Goal: Task Accomplishment & Management: Use online tool/utility

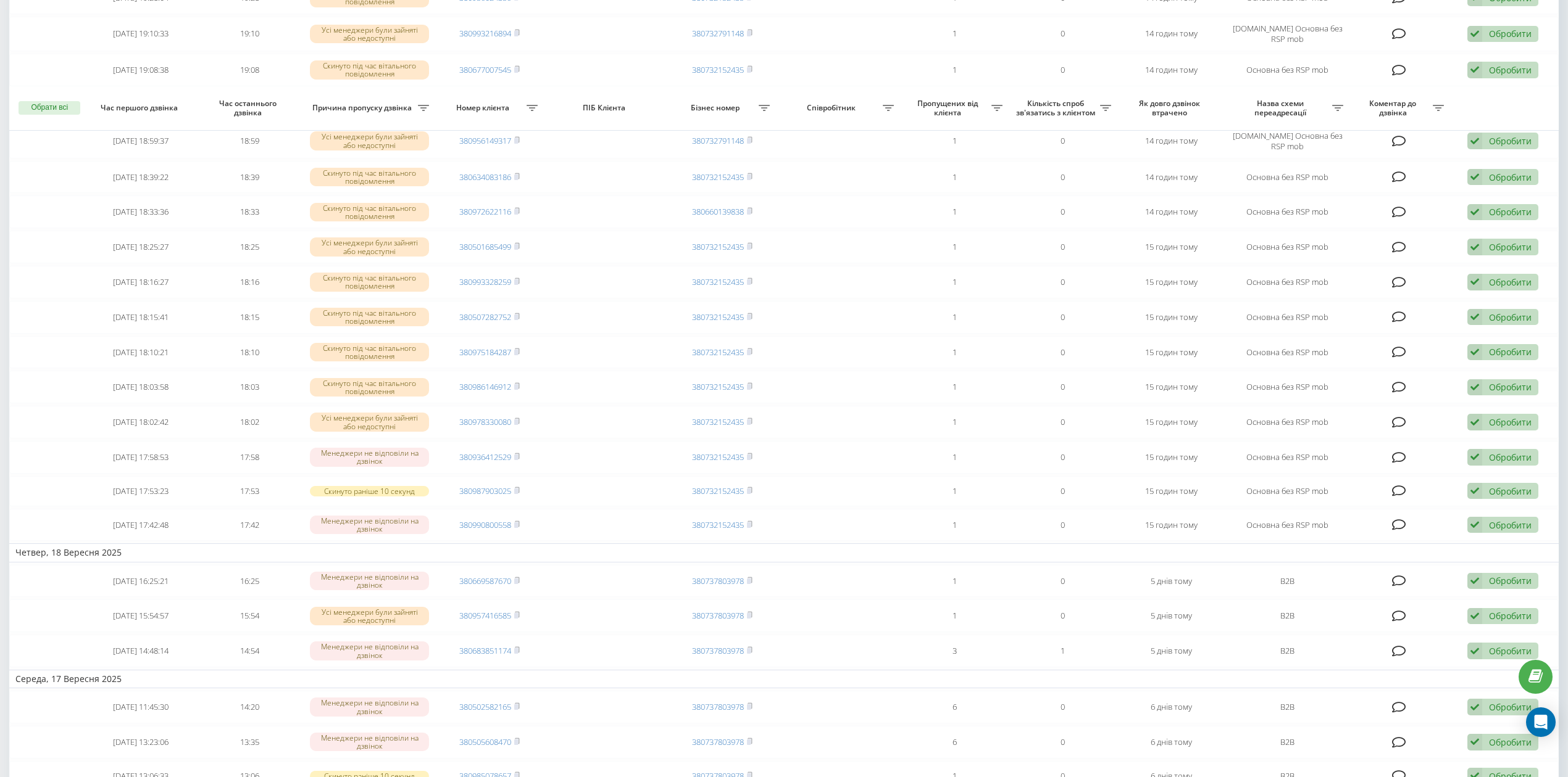
scroll to position [411, 0]
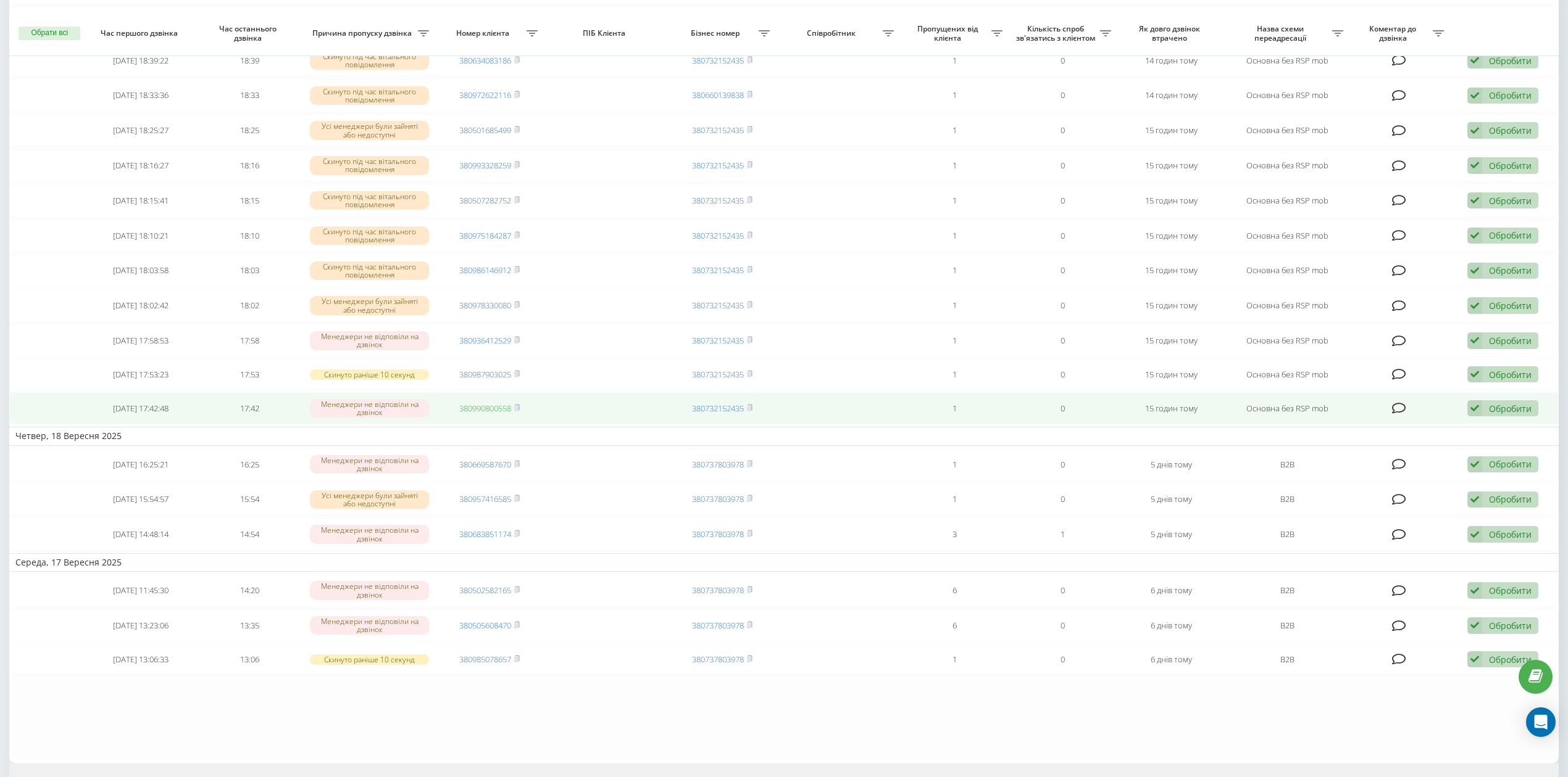
click at [465, 414] on link "380990800558" at bounding box center [485, 409] width 52 height 11
click at [1503, 412] on div "Обробити" at bounding box center [1510, 409] width 43 height 12
click at [1490, 448] on div "Зв'язався з клієнтом за допомогою іншого каналу" at bounding box center [1422, 450] width 231 height 22
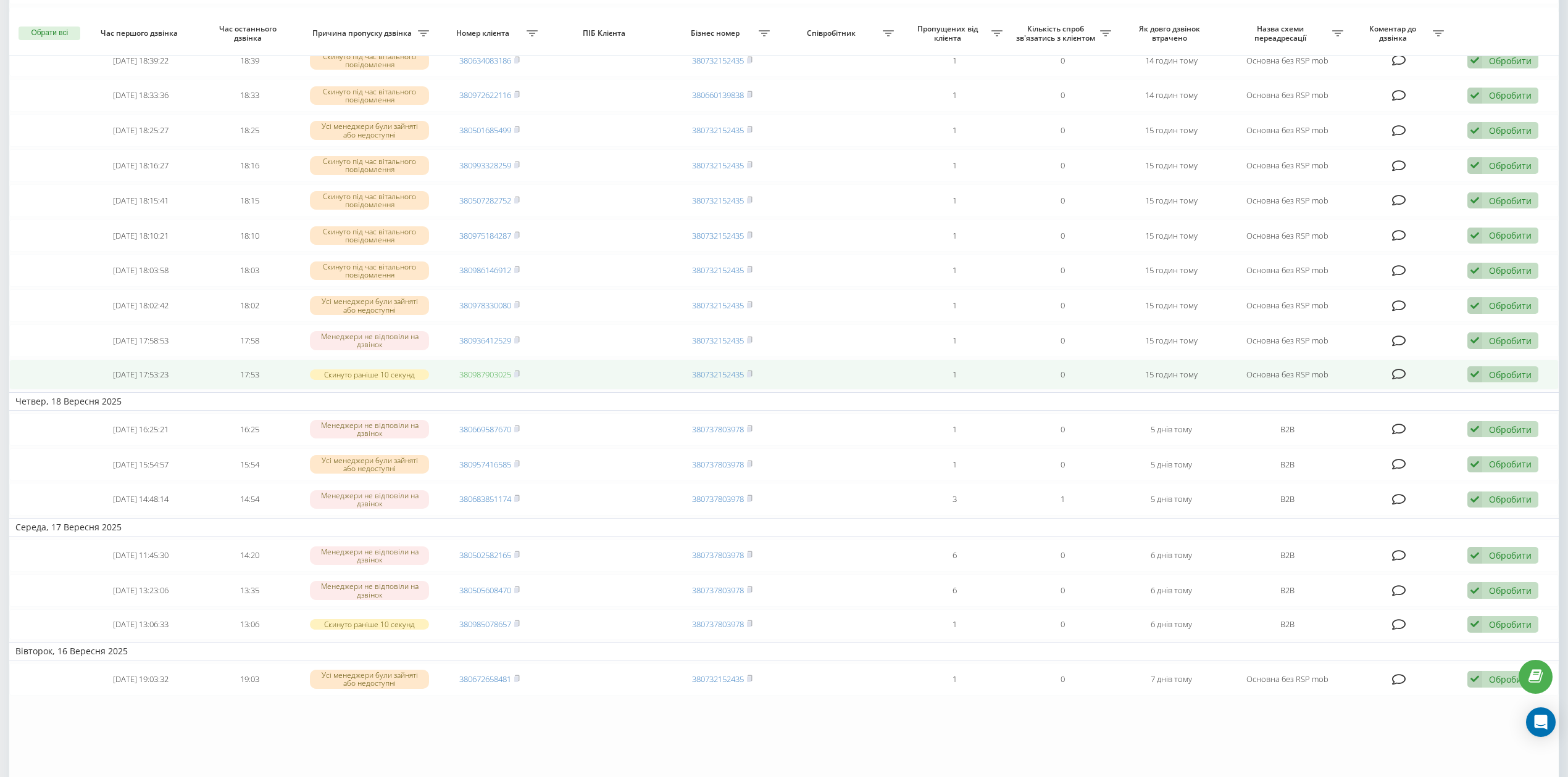
click at [478, 380] on link "380987903025" at bounding box center [485, 375] width 52 height 11
click at [1509, 376] on div "Обробити" at bounding box center [1510, 375] width 43 height 12
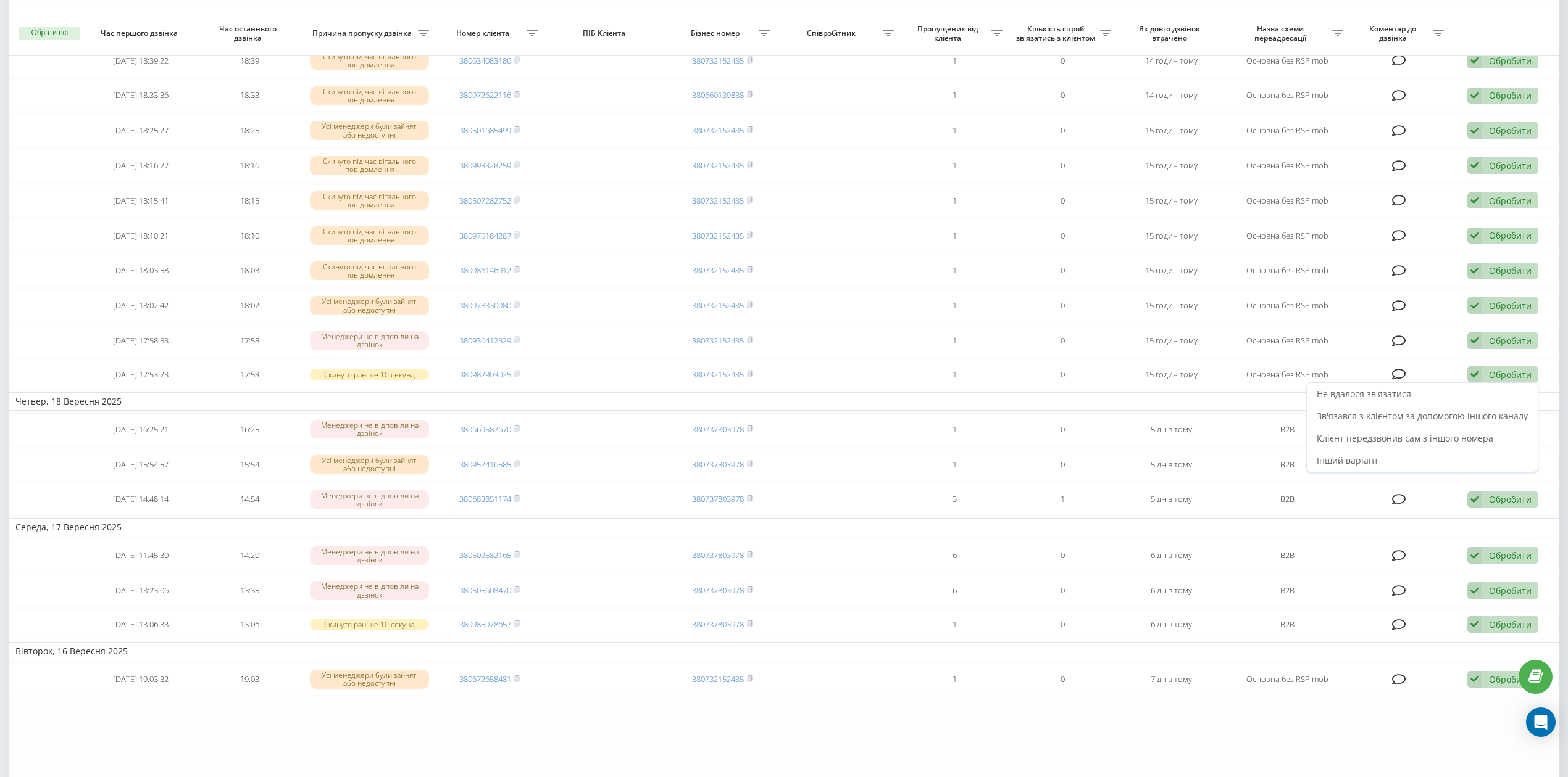
click at [1492, 397] on div "Не вдалося зв'язатися" at bounding box center [1422, 394] width 231 height 22
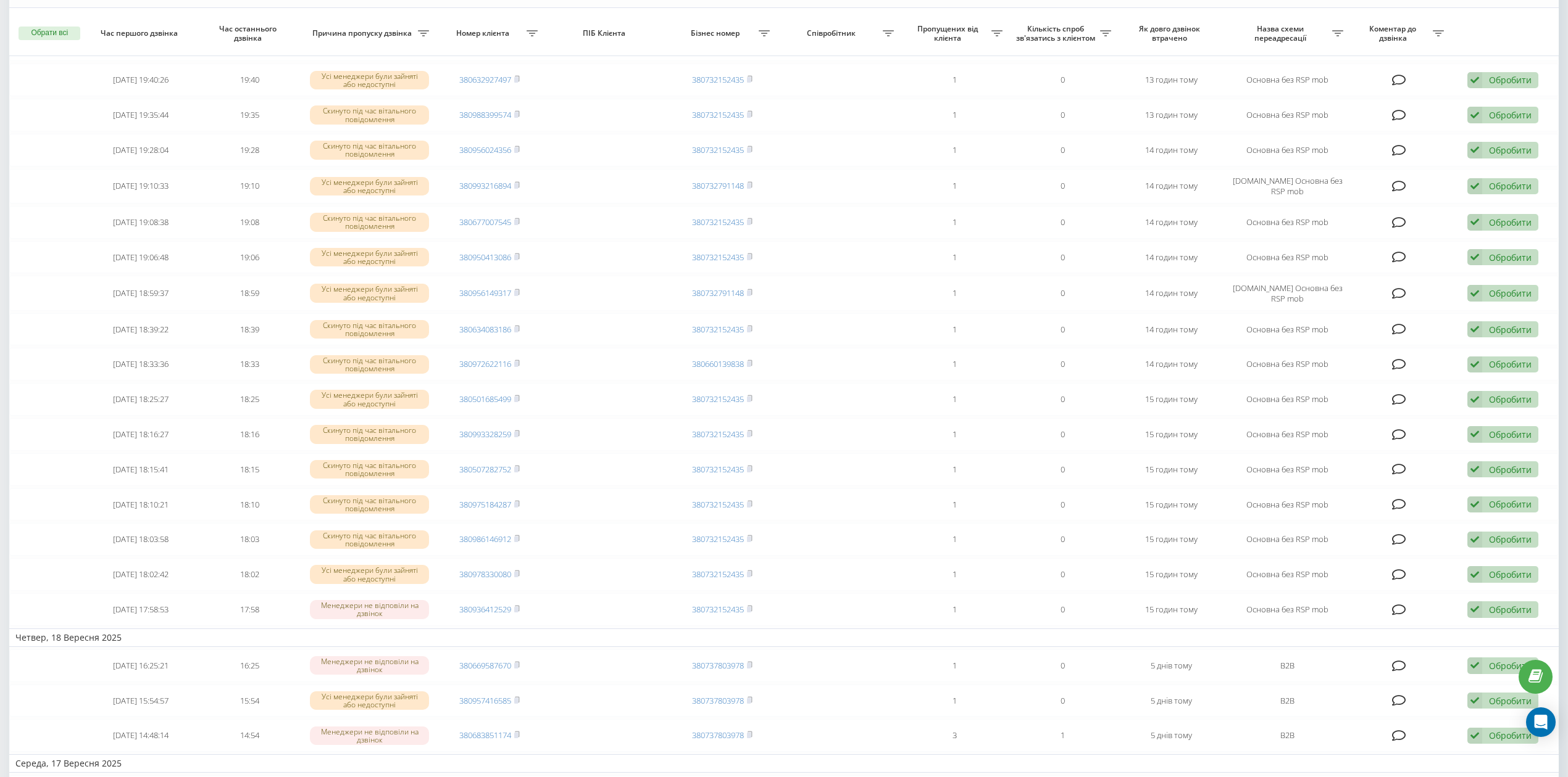
scroll to position [164, 0]
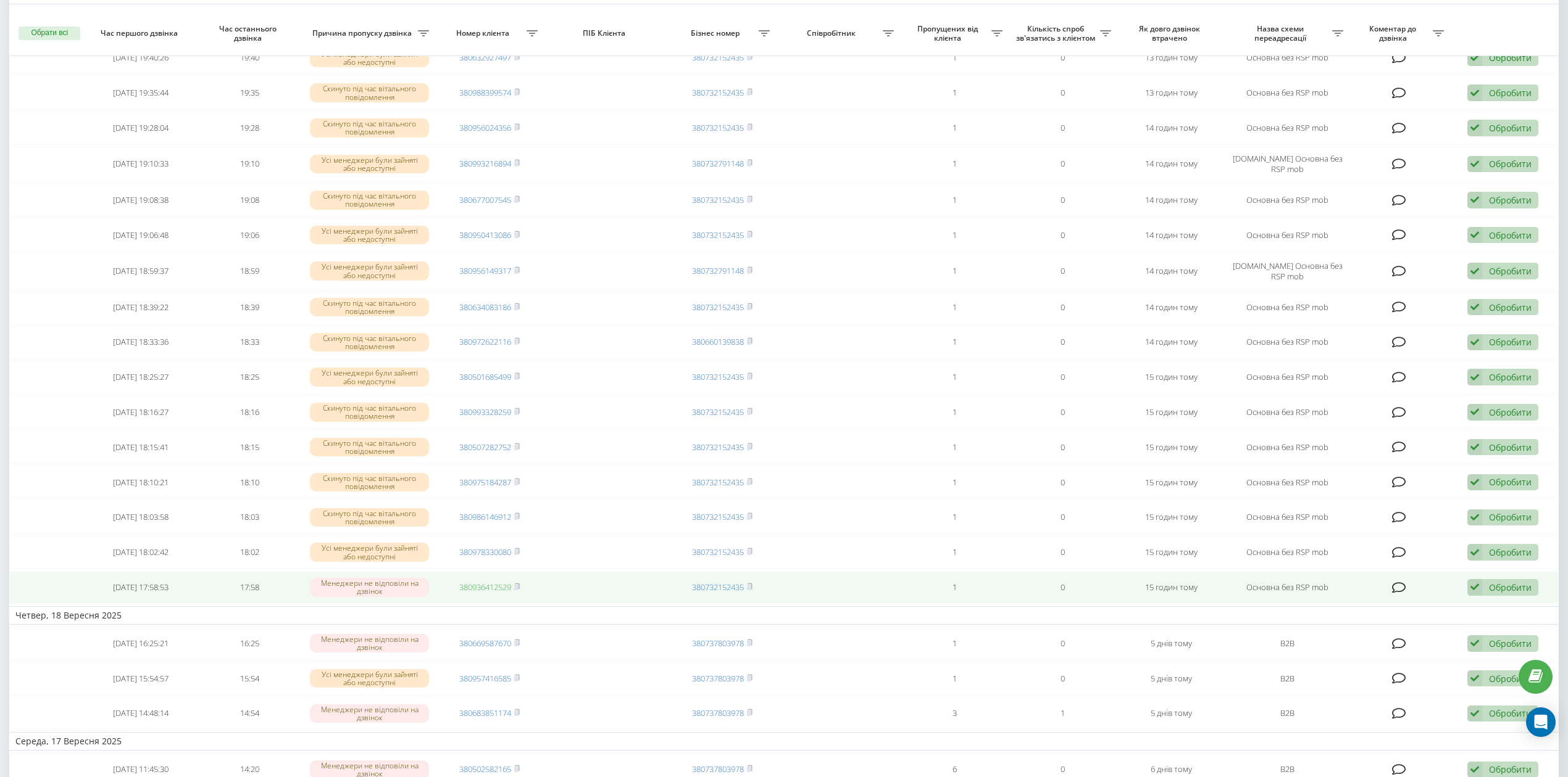
click at [482, 591] on link "380936412529" at bounding box center [485, 587] width 52 height 11
click at [1501, 592] on div "Обробити" at bounding box center [1510, 587] width 43 height 12
click at [1479, 605] on div "Не вдалося зв'язатися" at bounding box center [1422, 608] width 231 height 22
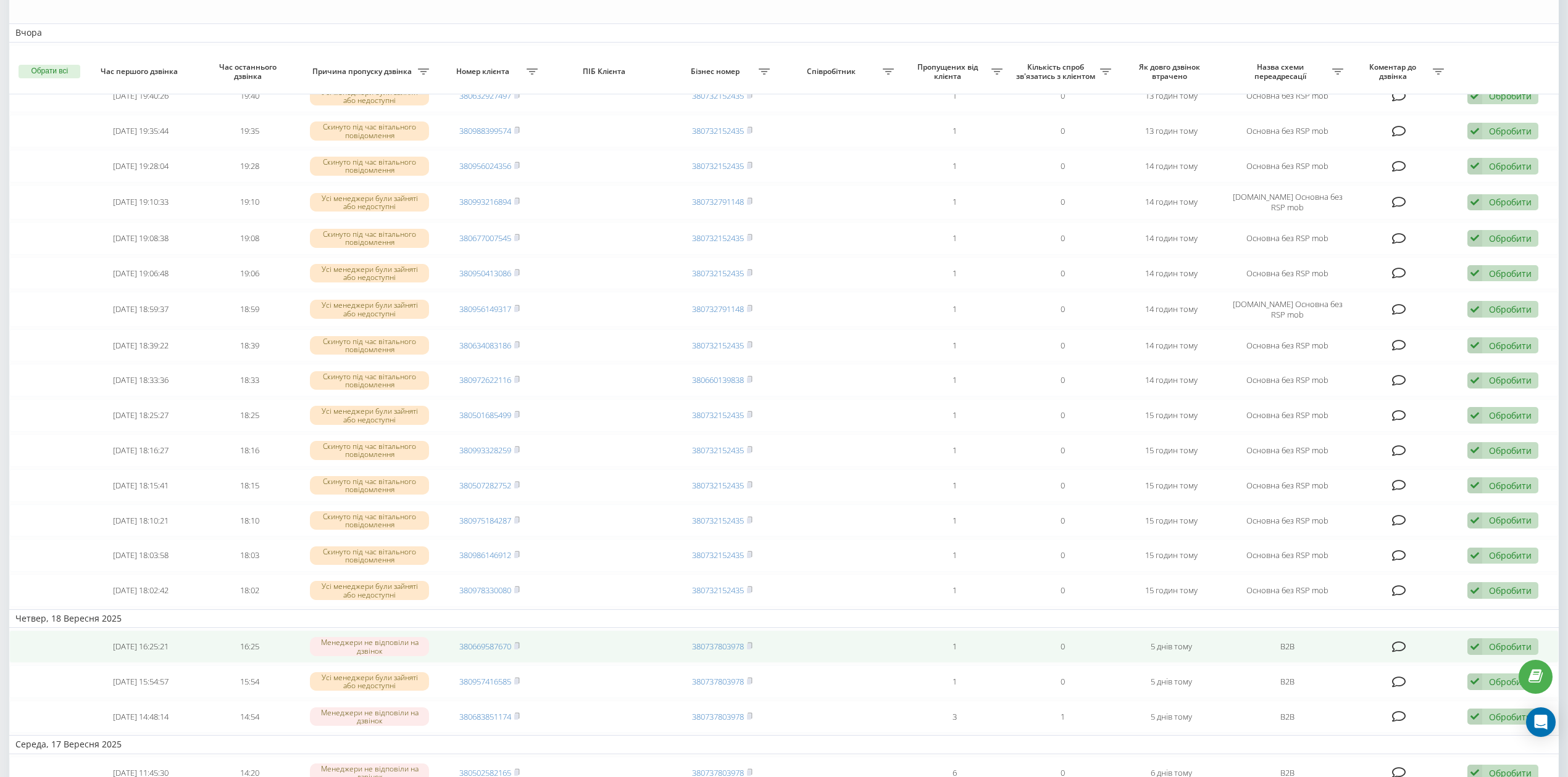
scroll to position [247, 0]
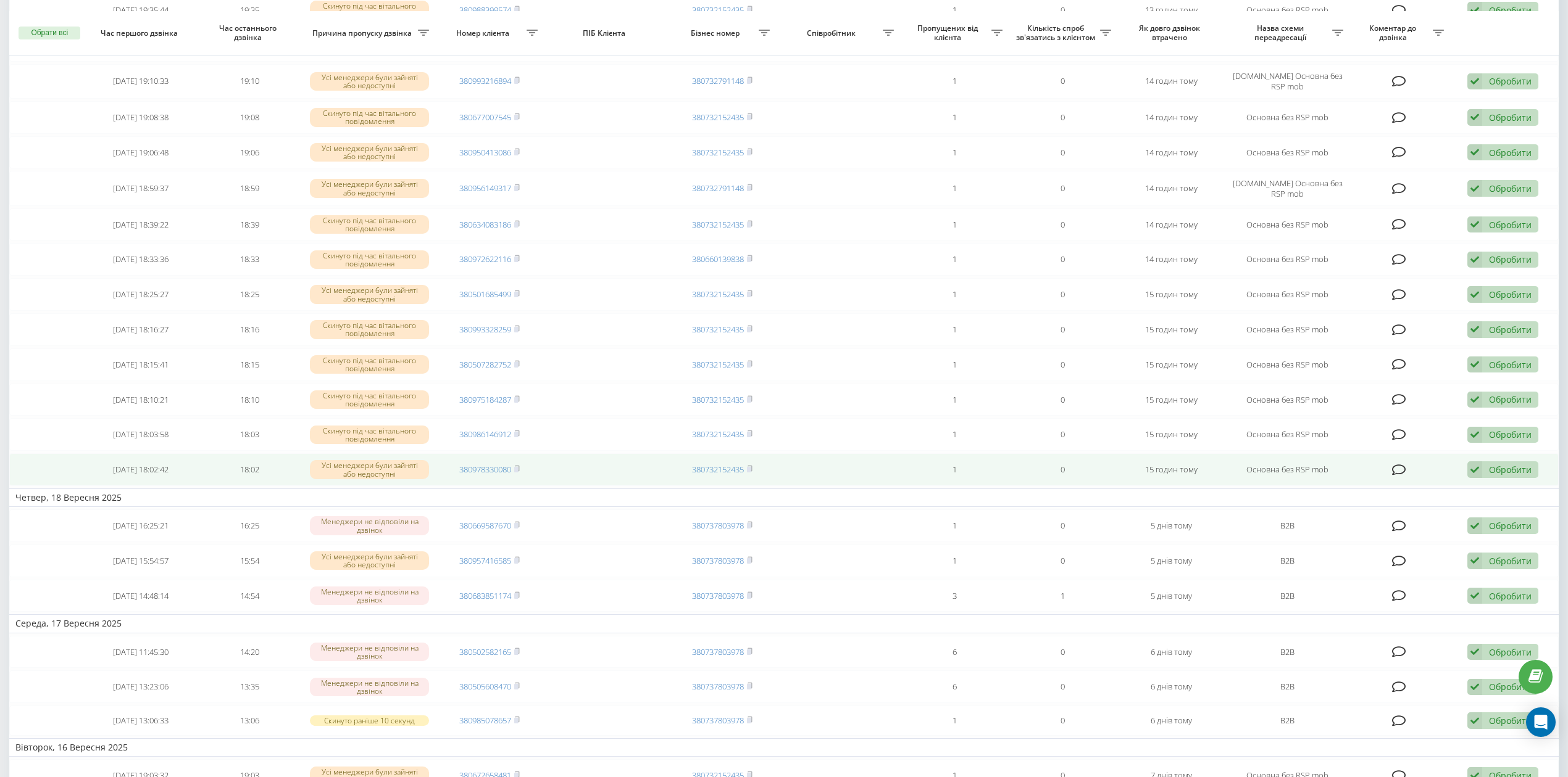
click at [1494, 472] on div "Обробити" at bounding box center [1510, 469] width 43 height 12
click at [1450, 491] on div "Не вдалося зв'язатися" at bounding box center [1422, 490] width 231 height 22
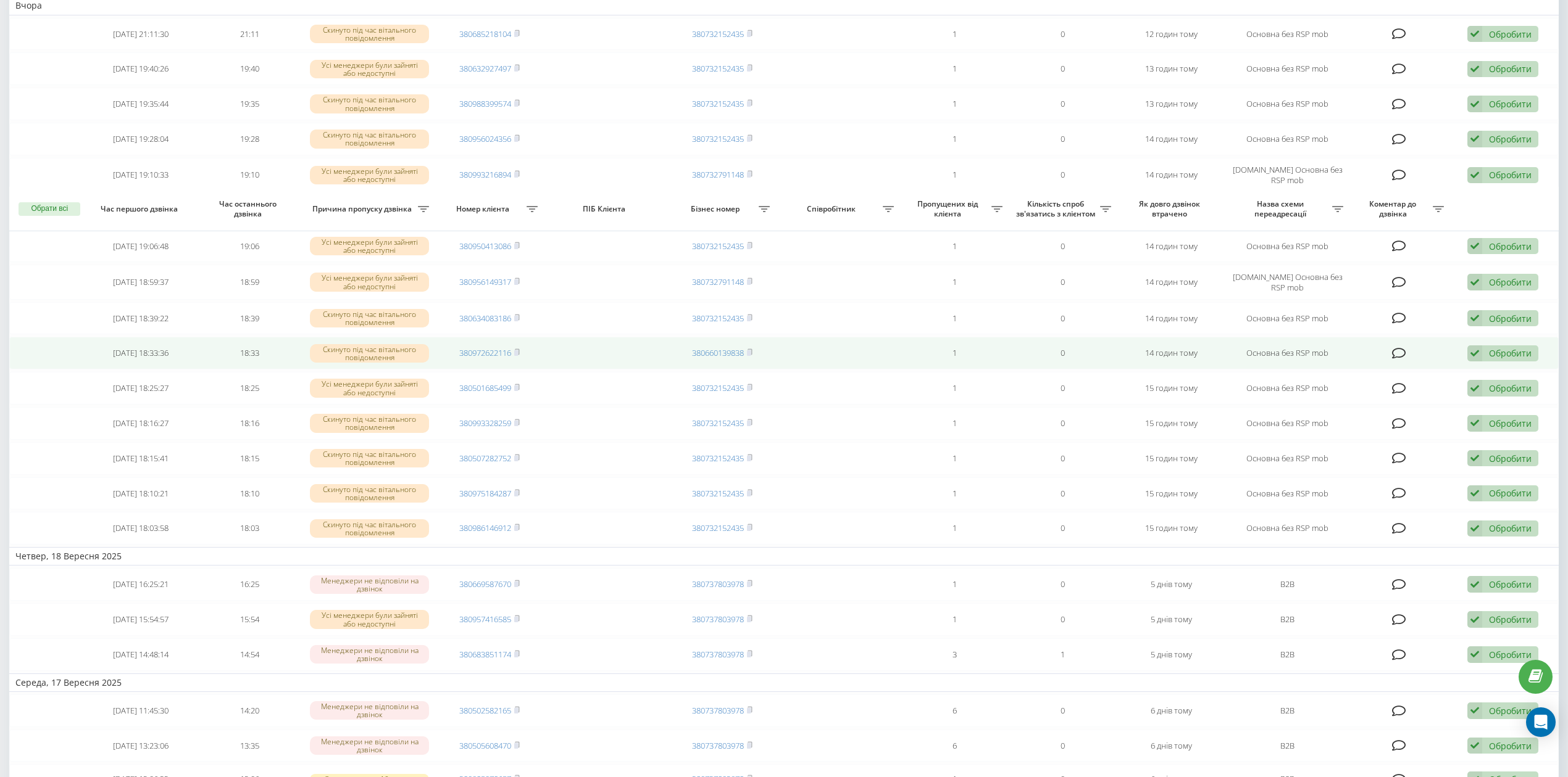
scroll to position [329, 0]
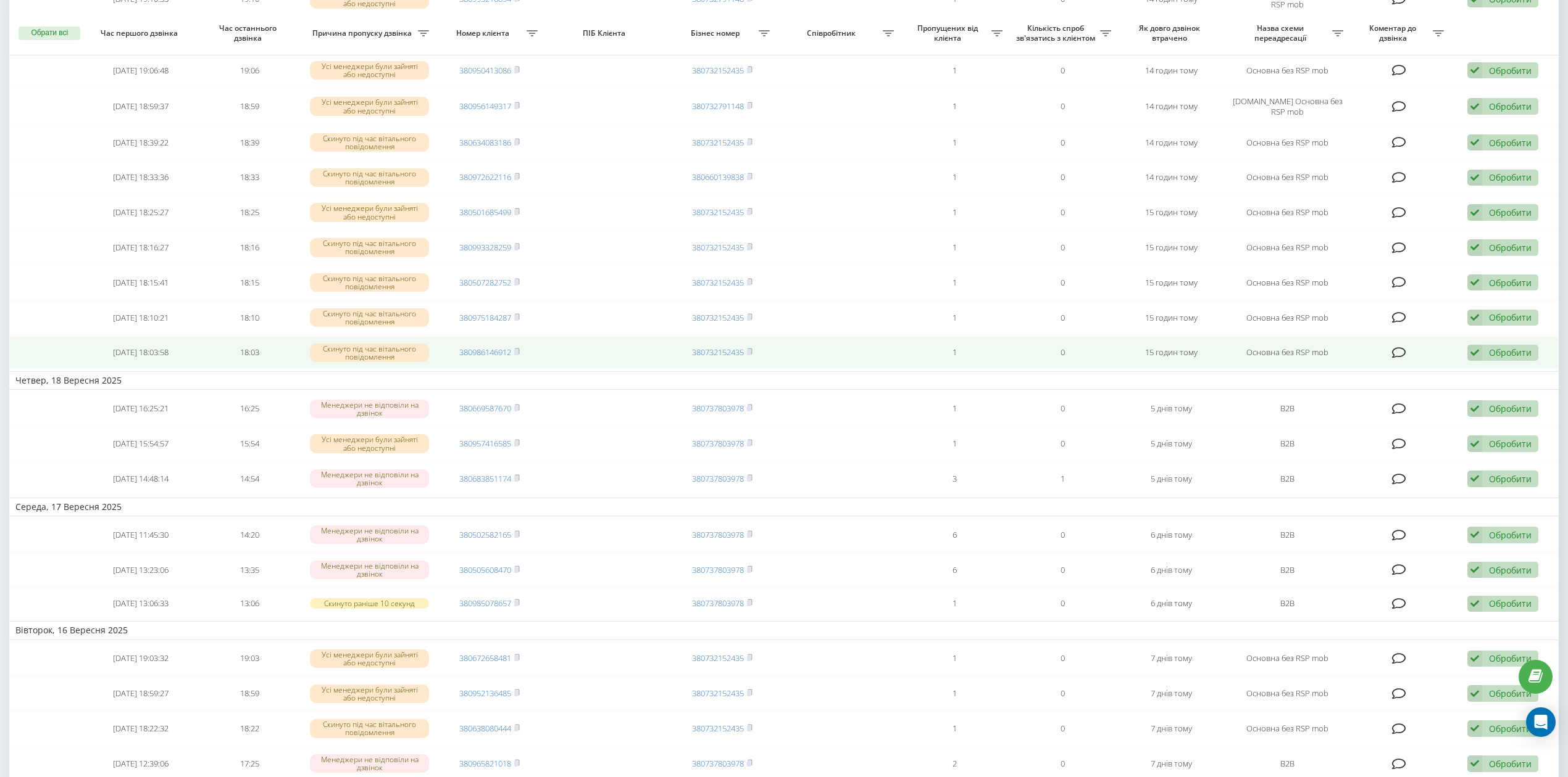
click at [1480, 362] on icon at bounding box center [1475, 353] width 15 height 17
click at [1480, 379] on div "Не вдалося зв'язатися" at bounding box center [1422, 373] width 231 height 22
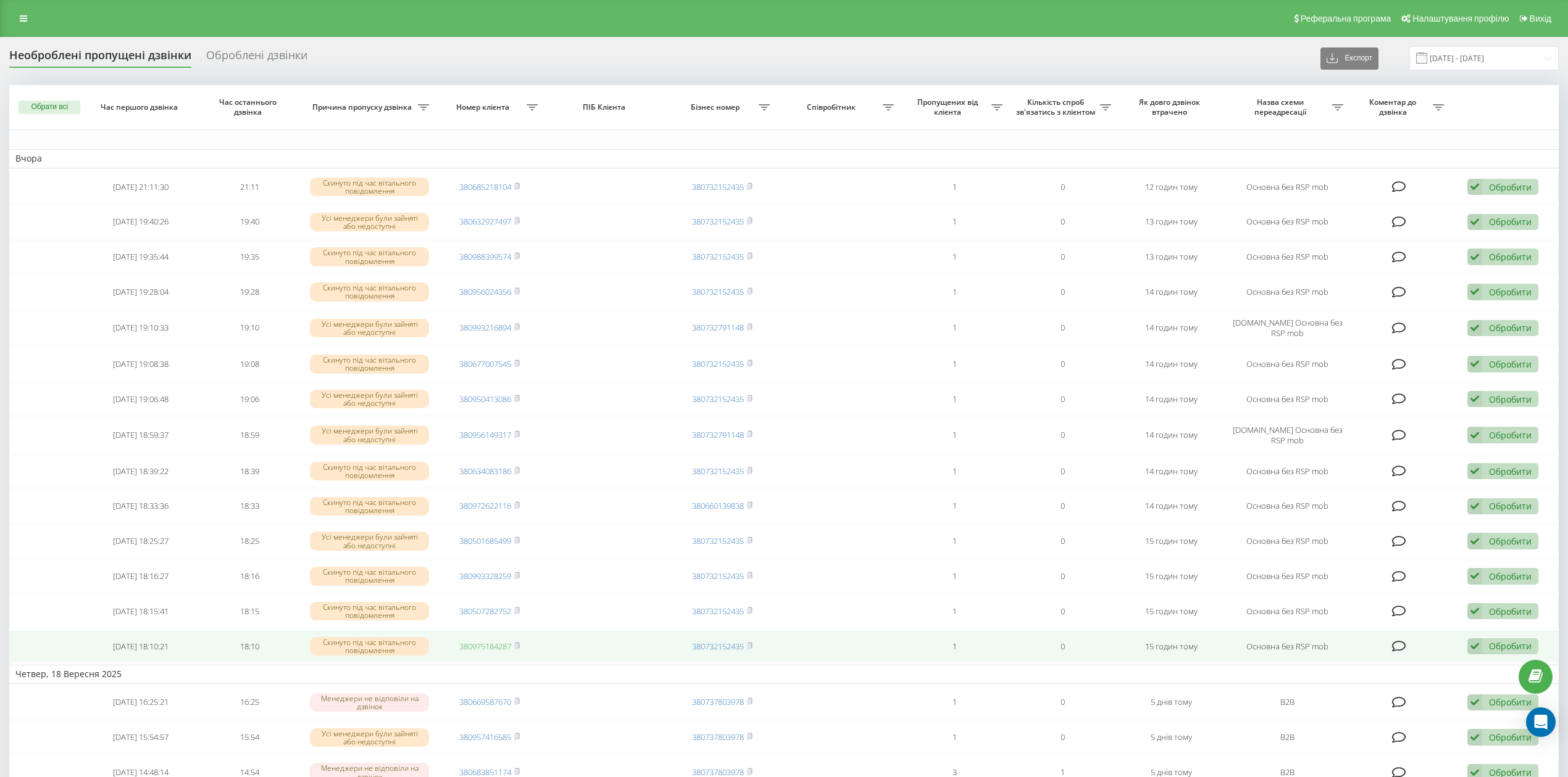
click at [475, 652] on link "380975184287" at bounding box center [485, 647] width 52 height 11
click at [1496, 648] on div "Обробити" at bounding box center [1510, 646] width 43 height 12
click at [1478, 667] on div "Не вдалося зв'язатися" at bounding box center [1422, 667] width 231 height 22
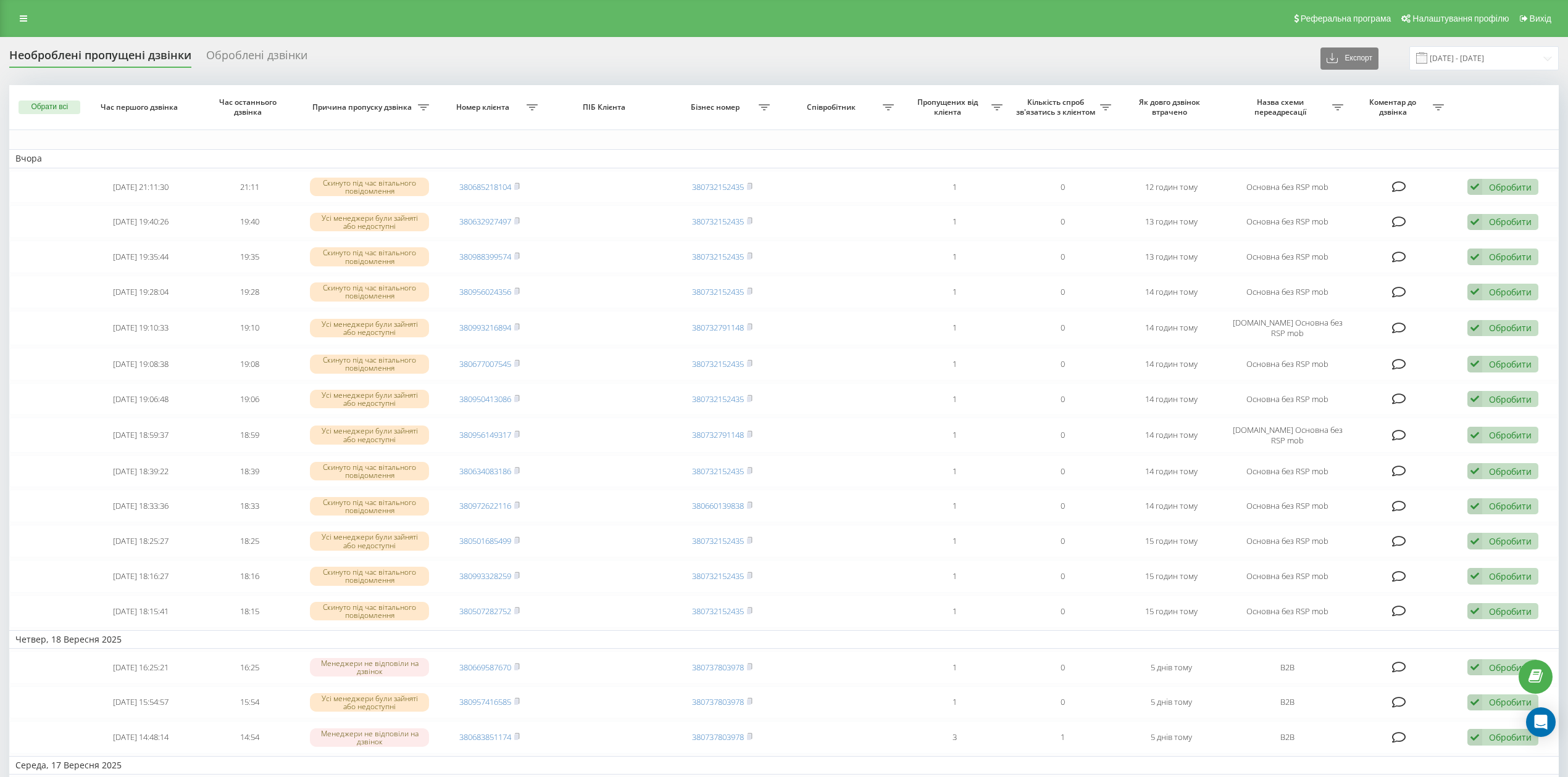
click at [428, 48] on div "Необроблені пропущені дзвінки Оброблені дзвінки Експорт .csv .xlsx 22.08.2025 -…" at bounding box center [784, 58] width 1549 height 24
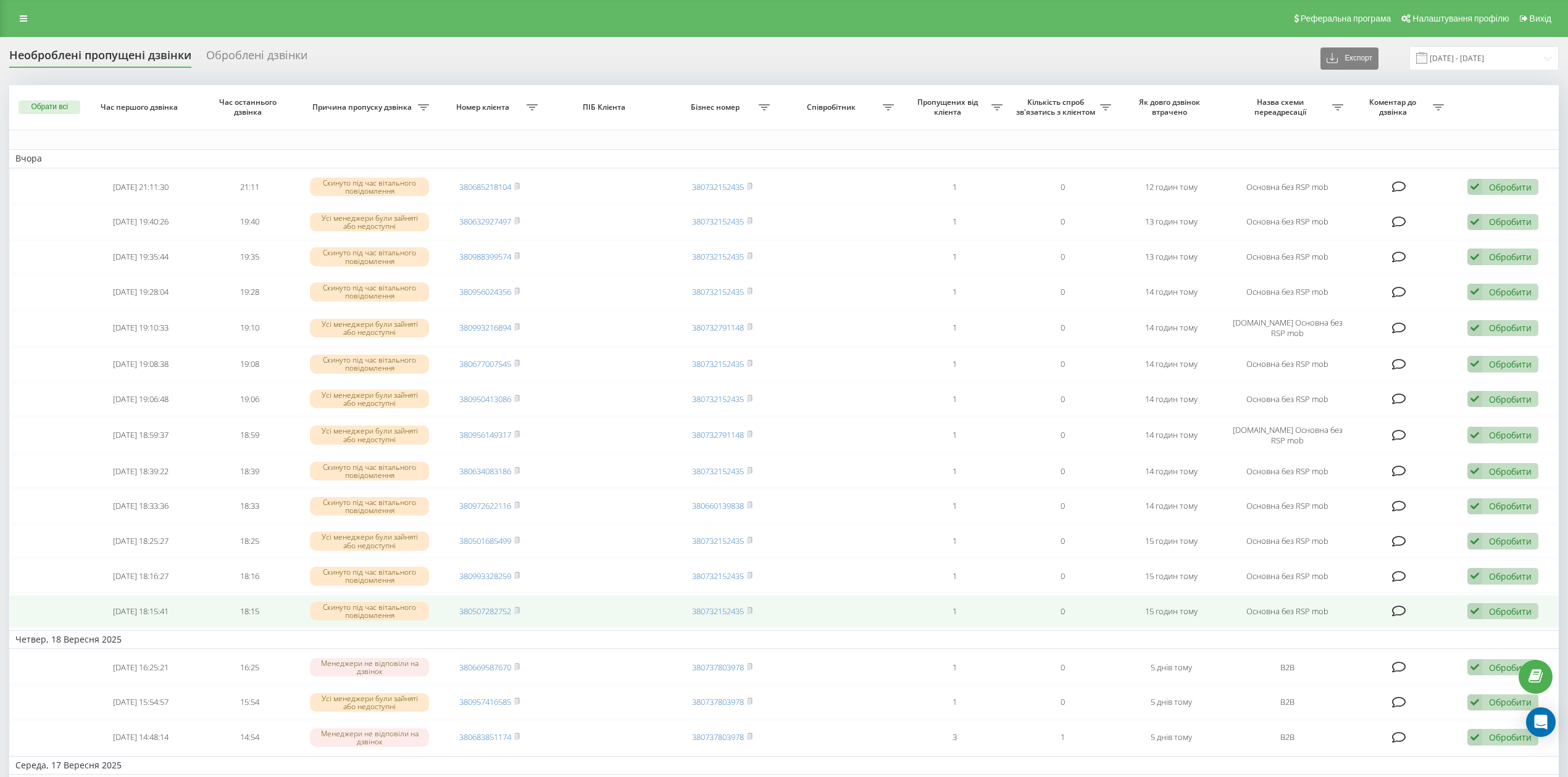
click at [1501, 618] on div "Обробити" at bounding box center [1510, 611] width 43 height 12
click at [1475, 636] on div "Не вдалося зв'язатися" at bounding box center [1422, 631] width 231 height 22
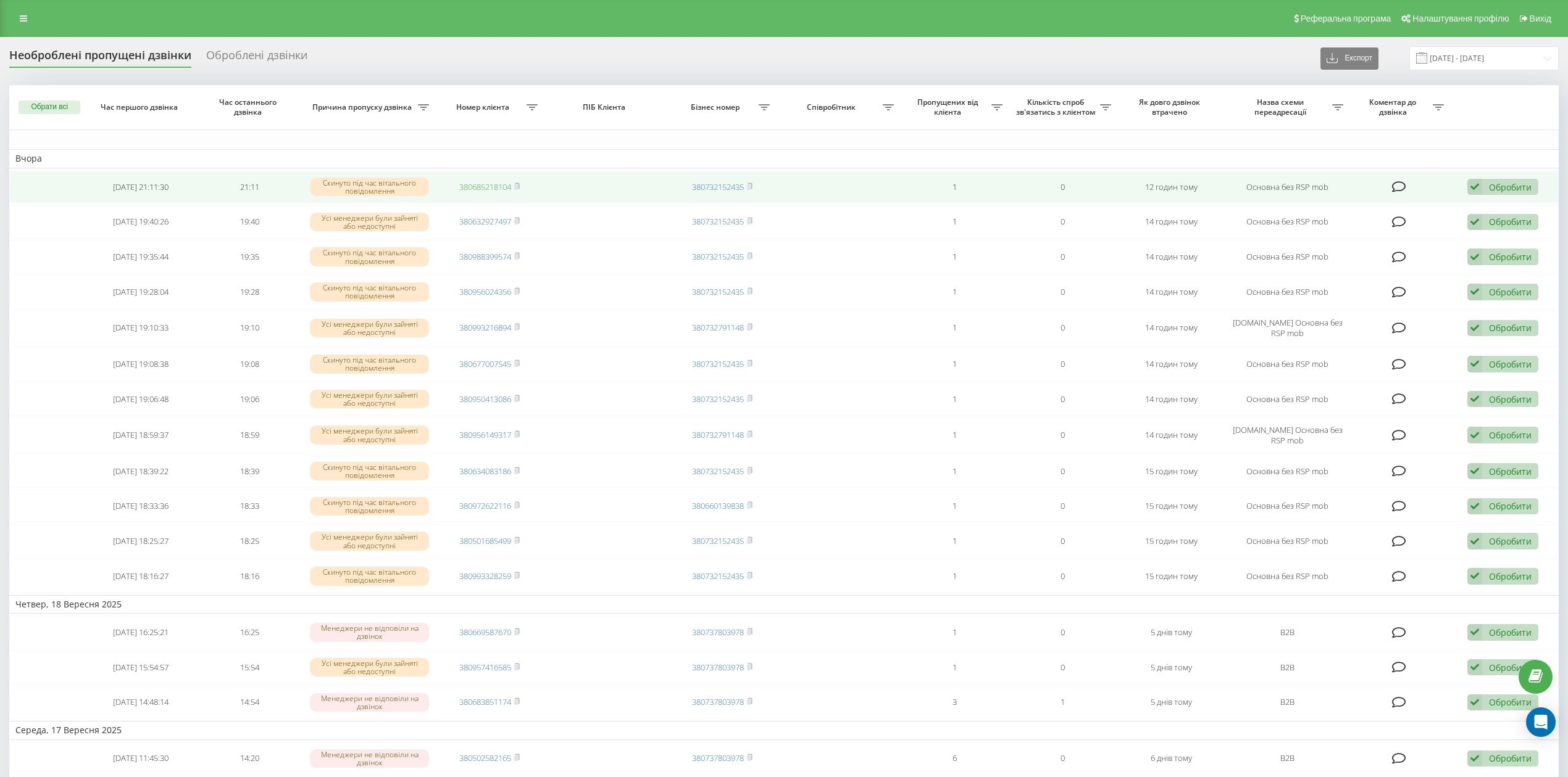
click at [494, 185] on link "380685218104" at bounding box center [485, 187] width 52 height 11
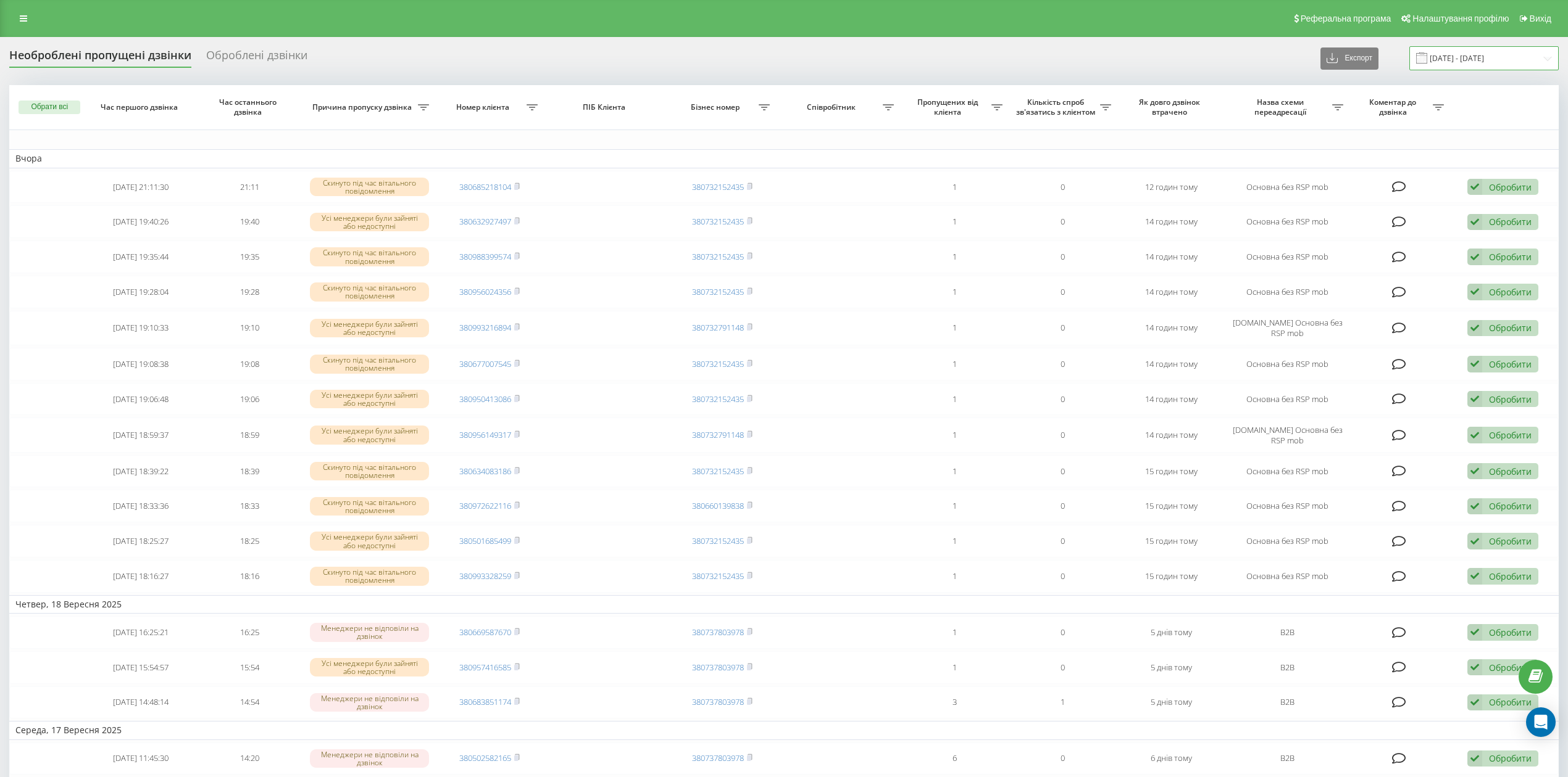
click at [1456, 50] on input "[DATE] - [DATE]" at bounding box center [1484, 58] width 150 height 24
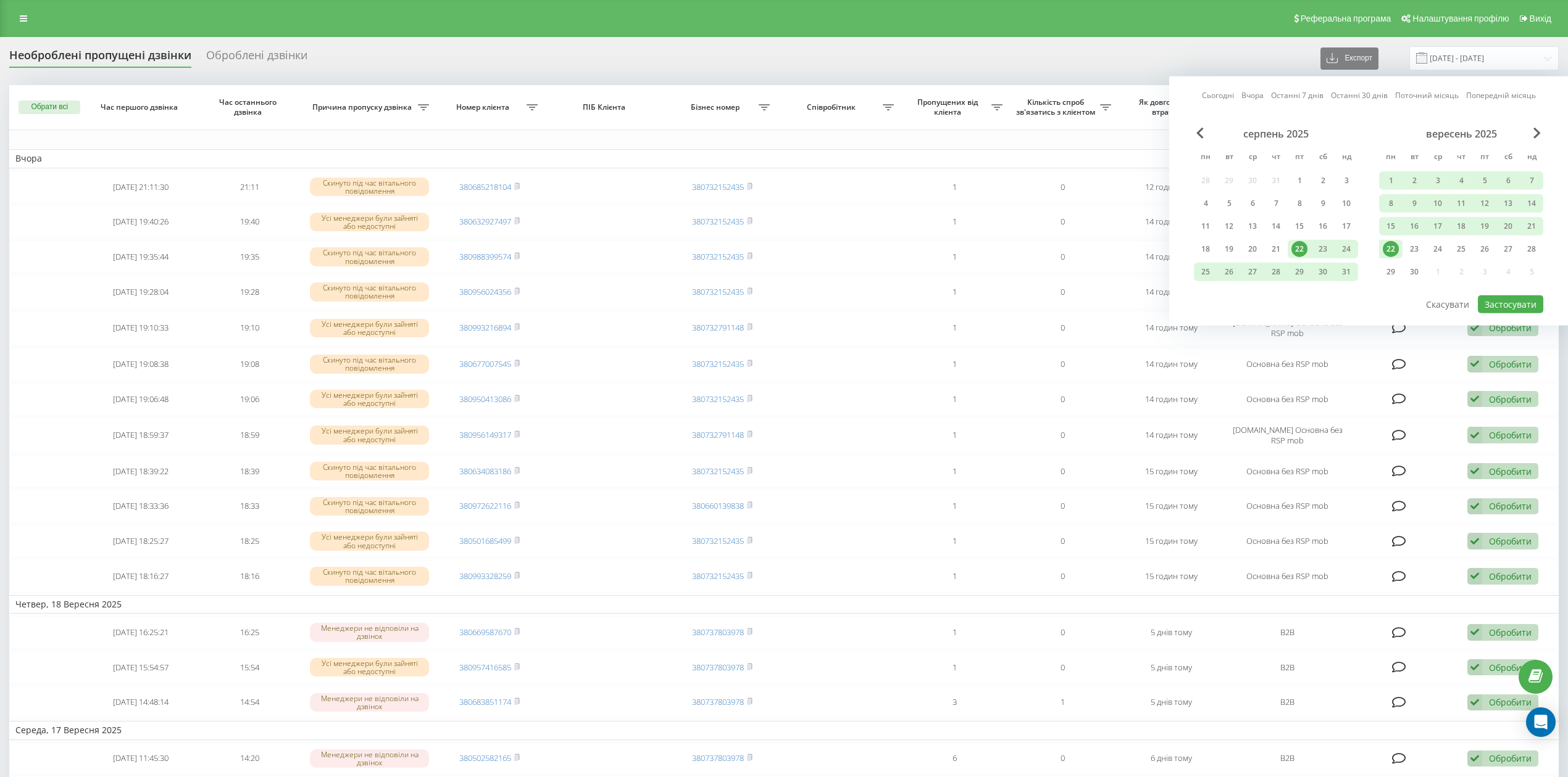
click at [1393, 246] on div "22" at bounding box center [1391, 249] width 16 height 16
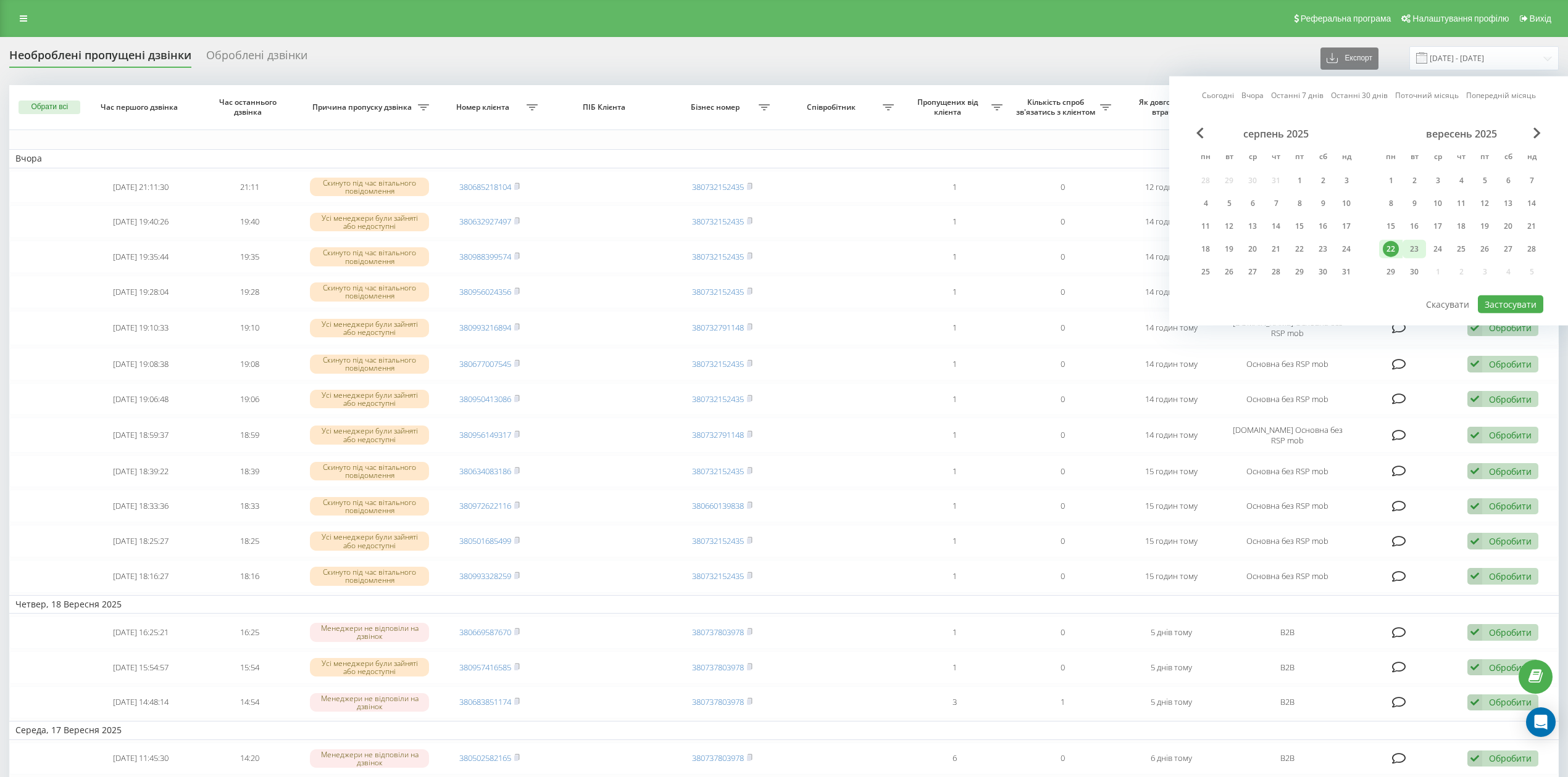
click at [1417, 247] on div "23" at bounding box center [1414, 249] width 16 height 16
click at [1518, 304] on button "Застосувати" at bounding box center [1510, 304] width 65 height 18
type input "22.09.2025 - 23.09.2025"
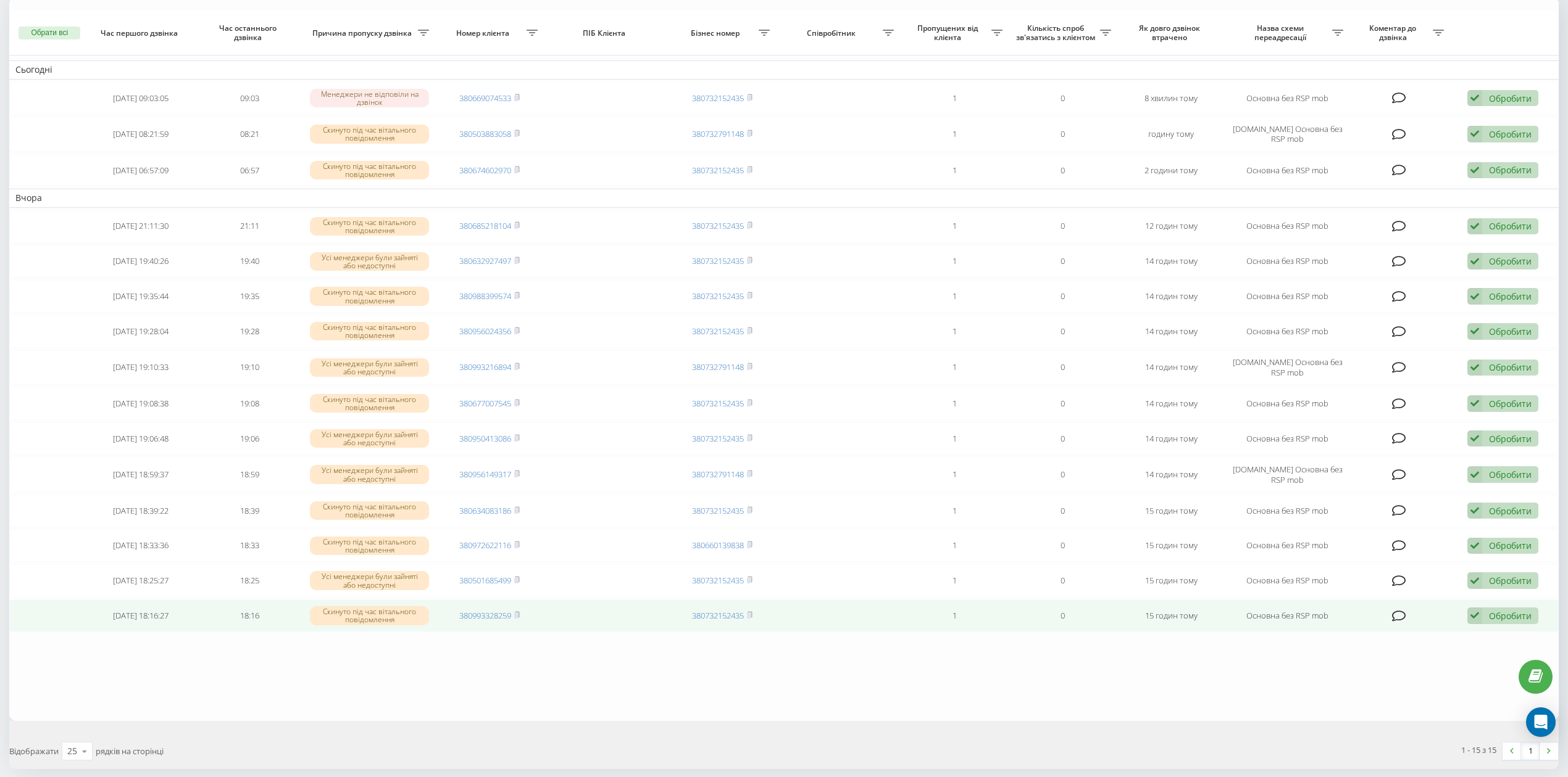
scroll to position [146, 0]
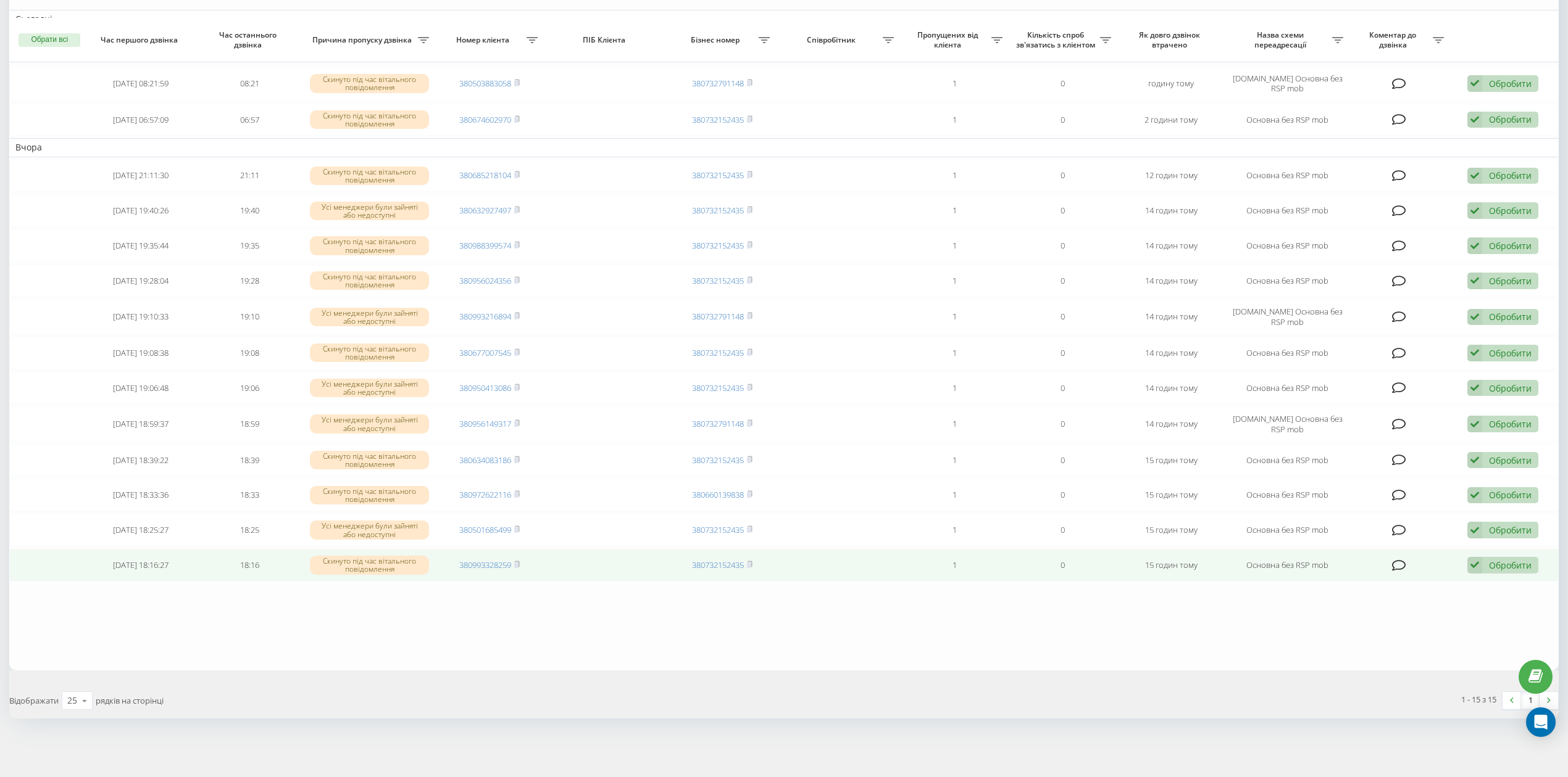
click at [1484, 565] on div "Обробити Не вдалося зв'язатися Зв'язався з клієнтом за допомогою іншого каналу …" at bounding box center [1503, 565] width 71 height 17
click at [1467, 590] on div "Не вдалося зв'язатися" at bounding box center [1422, 585] width 231 height 22
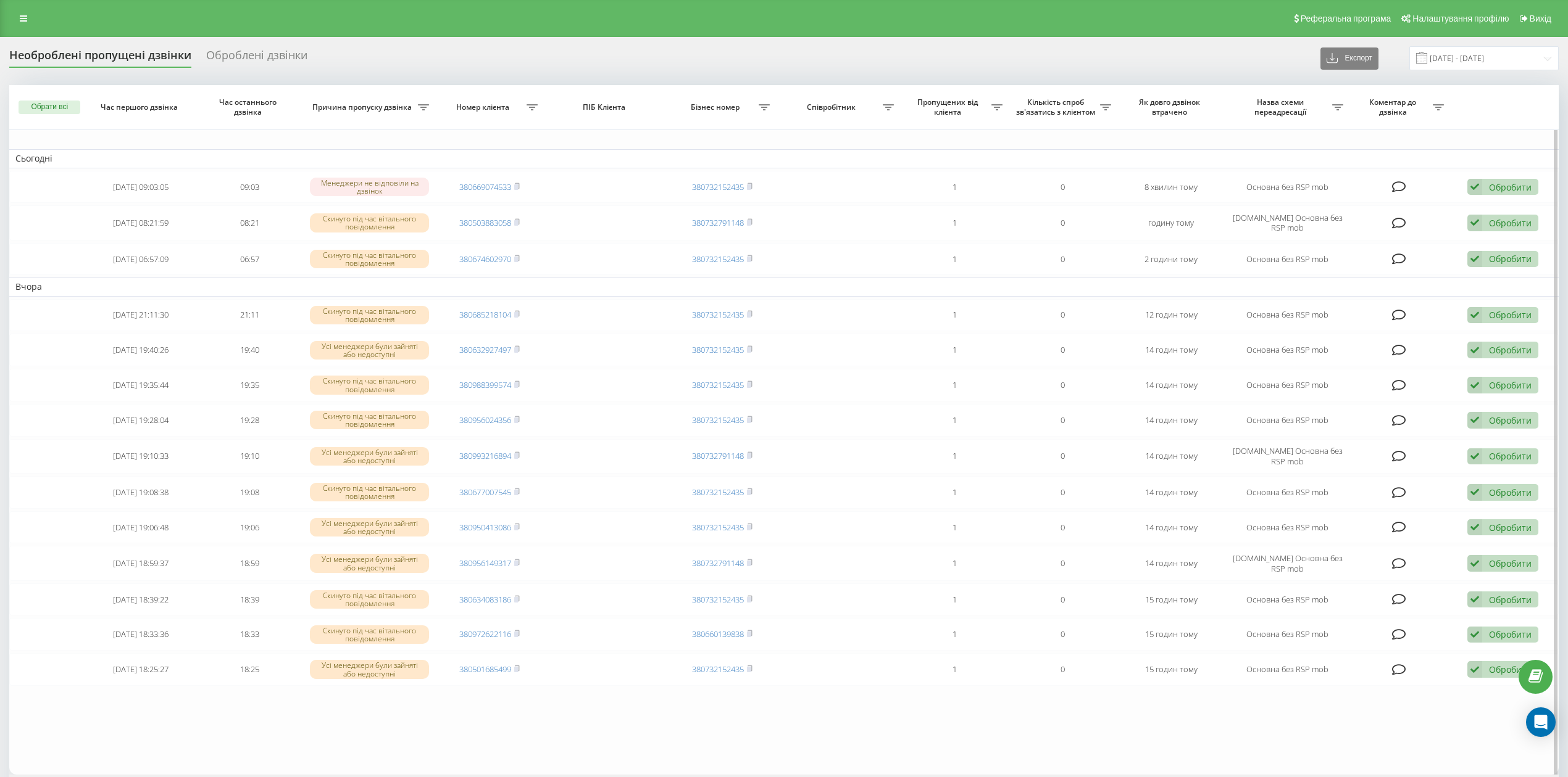
scroll to position [111, 0]
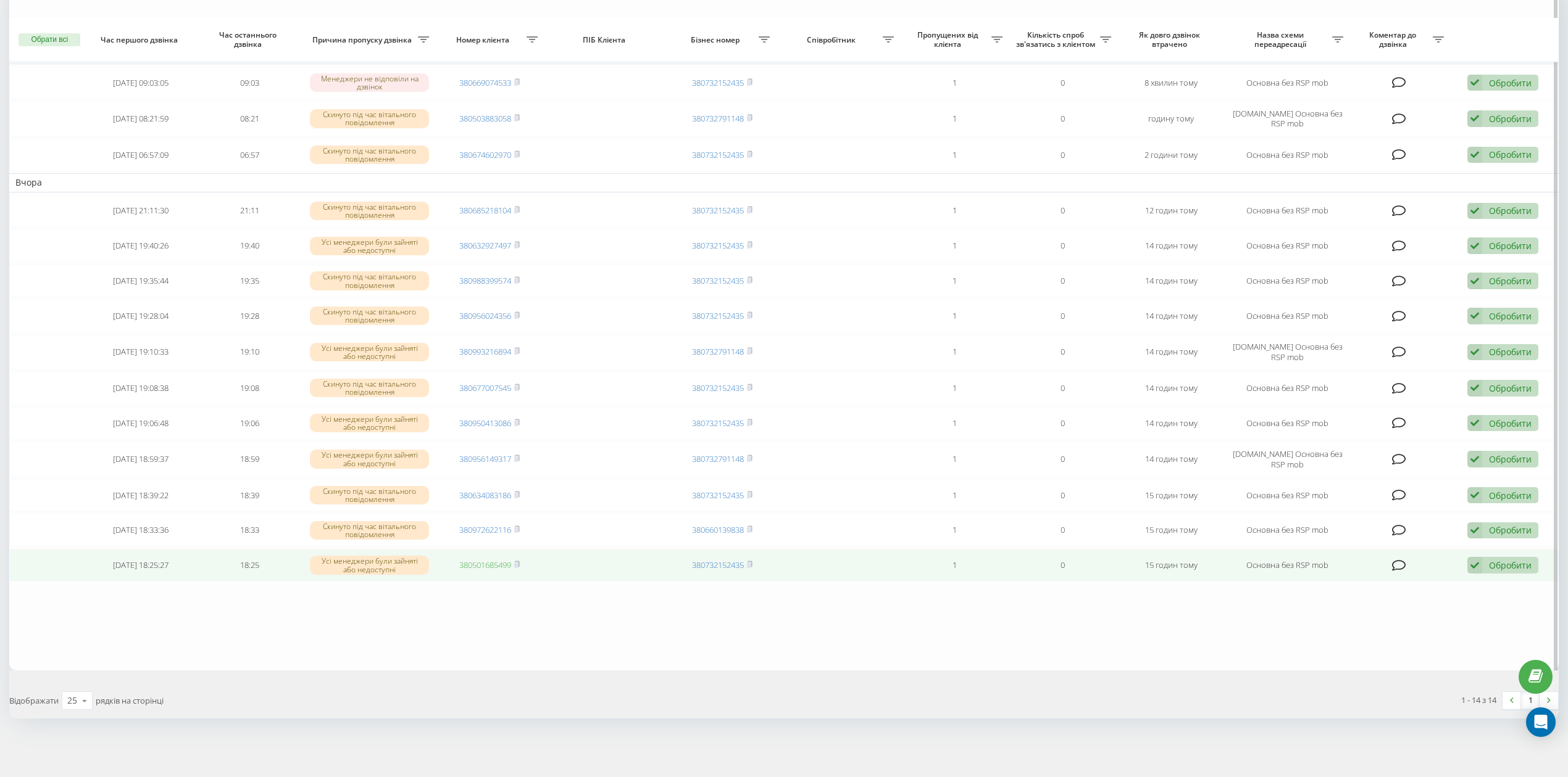
click at [500, 561] on link "380501685499" at bounding box center [485, 565] width 52 height 11
click at [1497, 563] on div "Обробити" at bounding box center [1510, 565] width 43 height 12
click at [1459, 592] on div "Не вдалося зв'язатися" at bounding box center [1422, 585] width 231 height 22
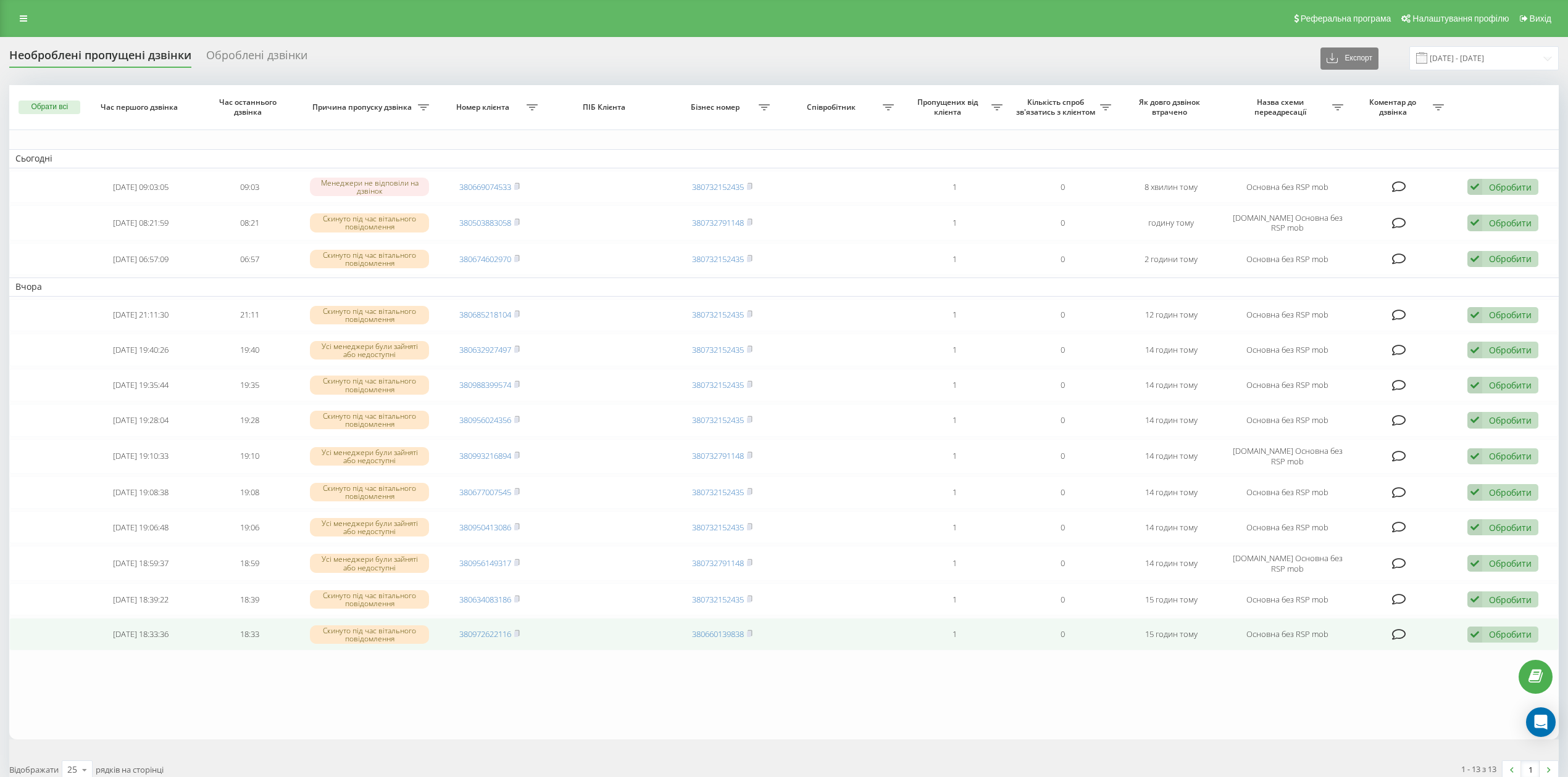
click at [1507, 641] on div "Обробити" at bounding box center [1510, 634] width 43 height 12
click at [1458, 659] on div "Не вдалося зв'язатися" at bounding box center [1422, 655] width 231 height 22
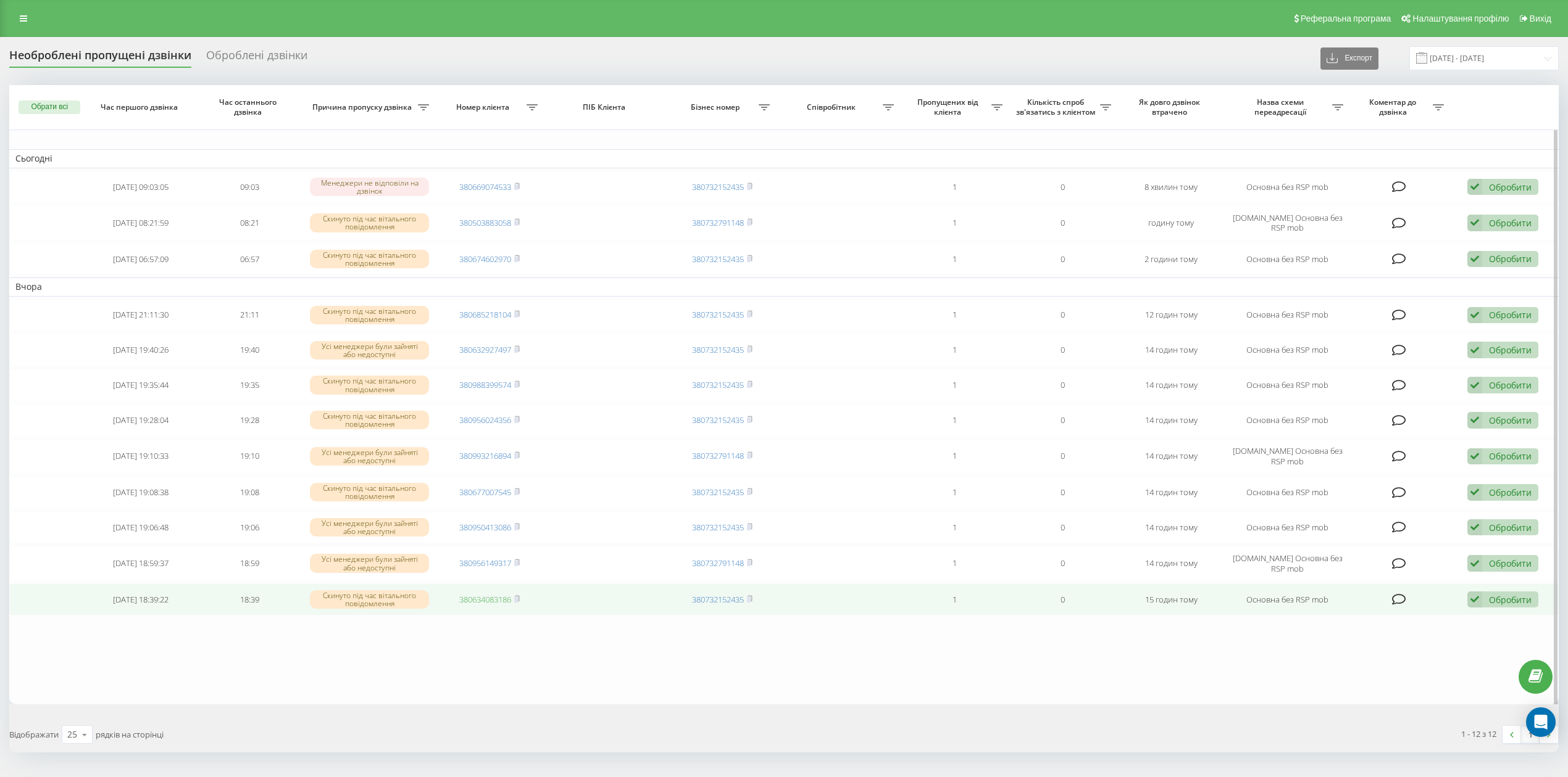
click at [498, 605] on link "380634083186" at bounding box center [485, 600] width 52 height 11
click at [1520, 597] on div "Обробити Не вдалося зв'язатися Зв'язався з клієнтом за допомогою іншого каналу …" at bounding box center [1503, 600] width 71 height 17
click at [1487, 621] on div "Не вдалося зв'язатися" at bounding box center [1422, 619] width 231 height 22
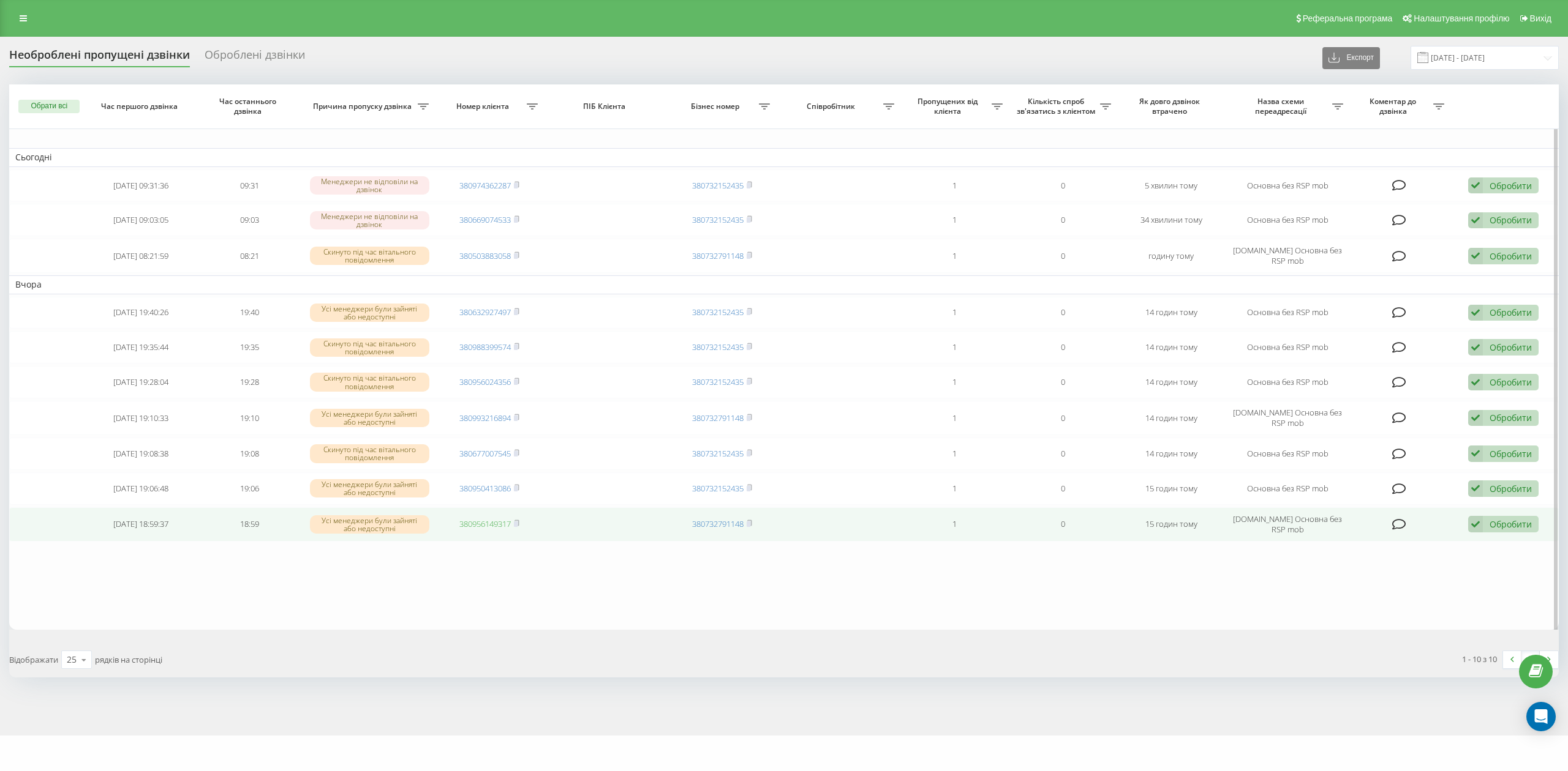
click at [502, 525] on link "380956149317" at bounding box center [485, 524] width 52 height 11
click at [1524, 532] on div "Обробити Не вдалося зв'язатися Зв'язався з клієнтом за допомогою іншого каналу …" at bounding box center [1503, 524] width 70 height 17
click at [1449, 549] on div "Не вдалося зв'язатися" at bounding box center [1423, 544] width 229 height 22
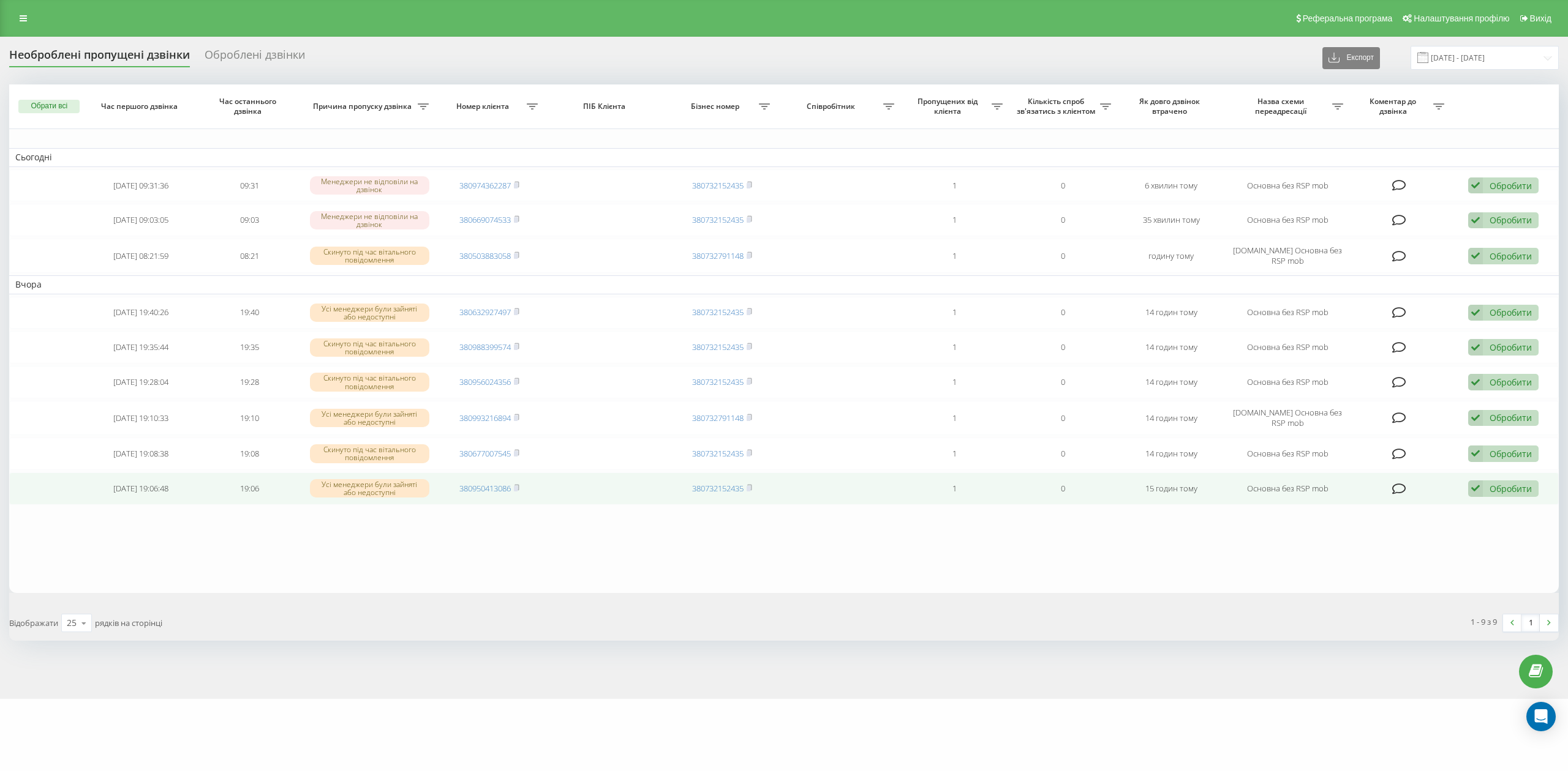
click at [1505, 495] on div "Обробити" at bounding box center [1510, 489] width 42 height 12
click at [1492, 505] on div "Не вдалося зв'язатися" at bounding box center [1423, 509] width 229 height 22
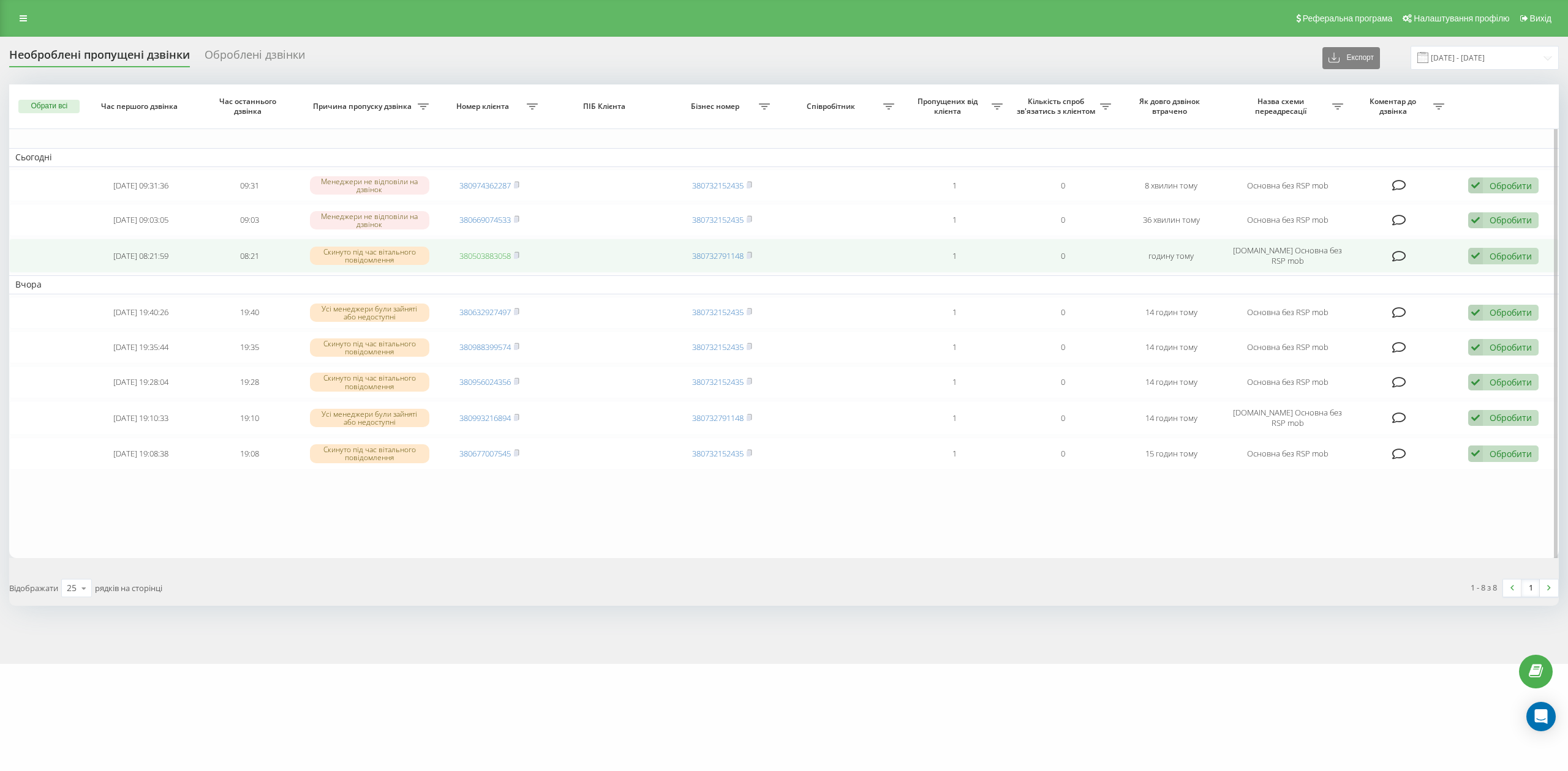
click at [497, 260] on link "380503883058" at bounding box center [485, 256] width 52 height 11
click at [1505, 262] on div "Обробити" at bounding box center [1510, 256] width 42 height 12
click at [1489, 274] on div "Не вдалося зв'язатися" at bounding box center [1423, 276] width 229 height 22
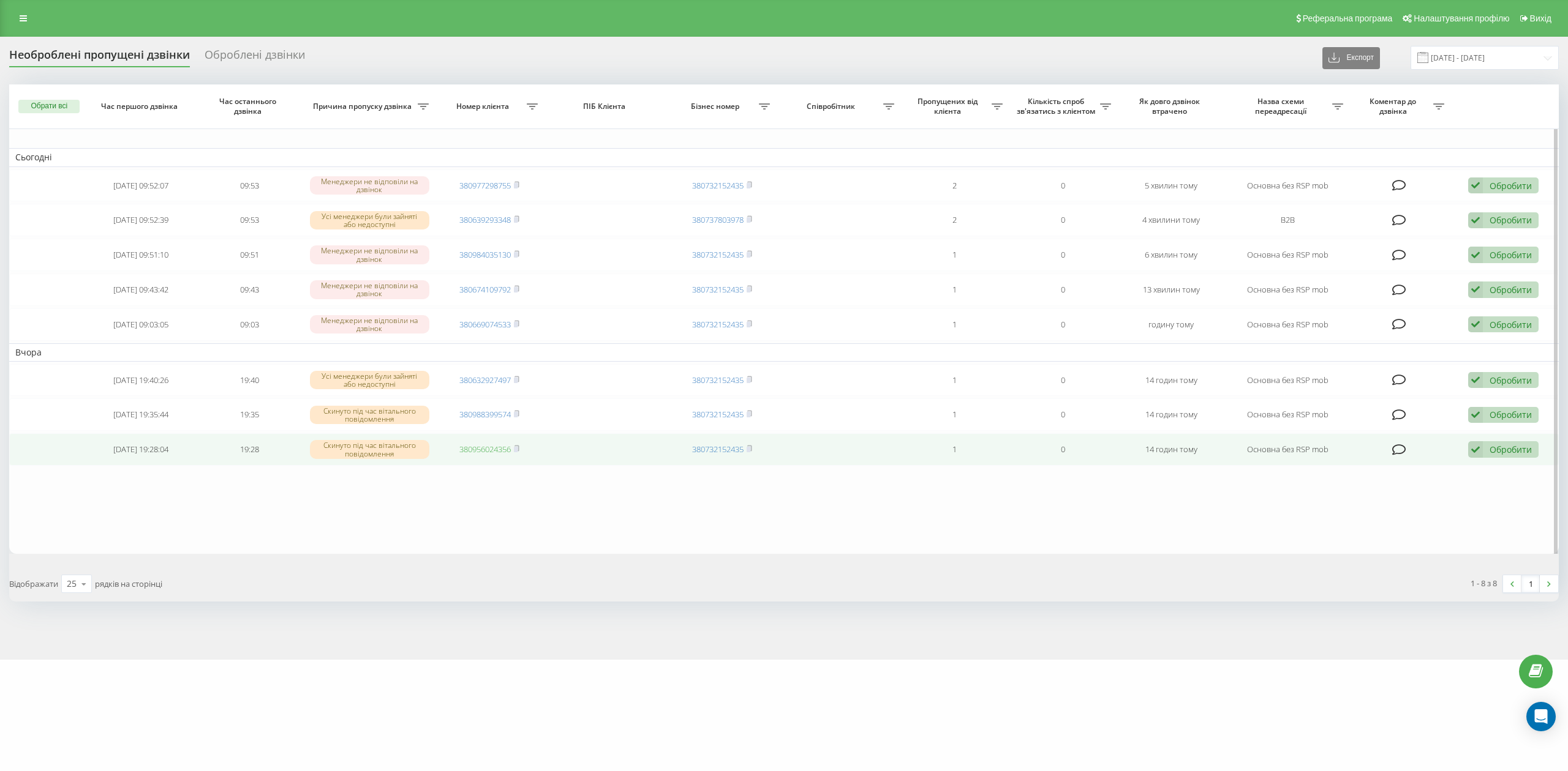
click at [491, 455] on link "380956024356" at bounding box center [485, 449] width 52 height 11
click at [1527, 449] on div "Обробити" at bounding box center [1510, 449] width 42 height 12
click at [1500, 465] on div "Не вдалося зв'язатися" at bounding box center [1423, 469] width 229 height 22
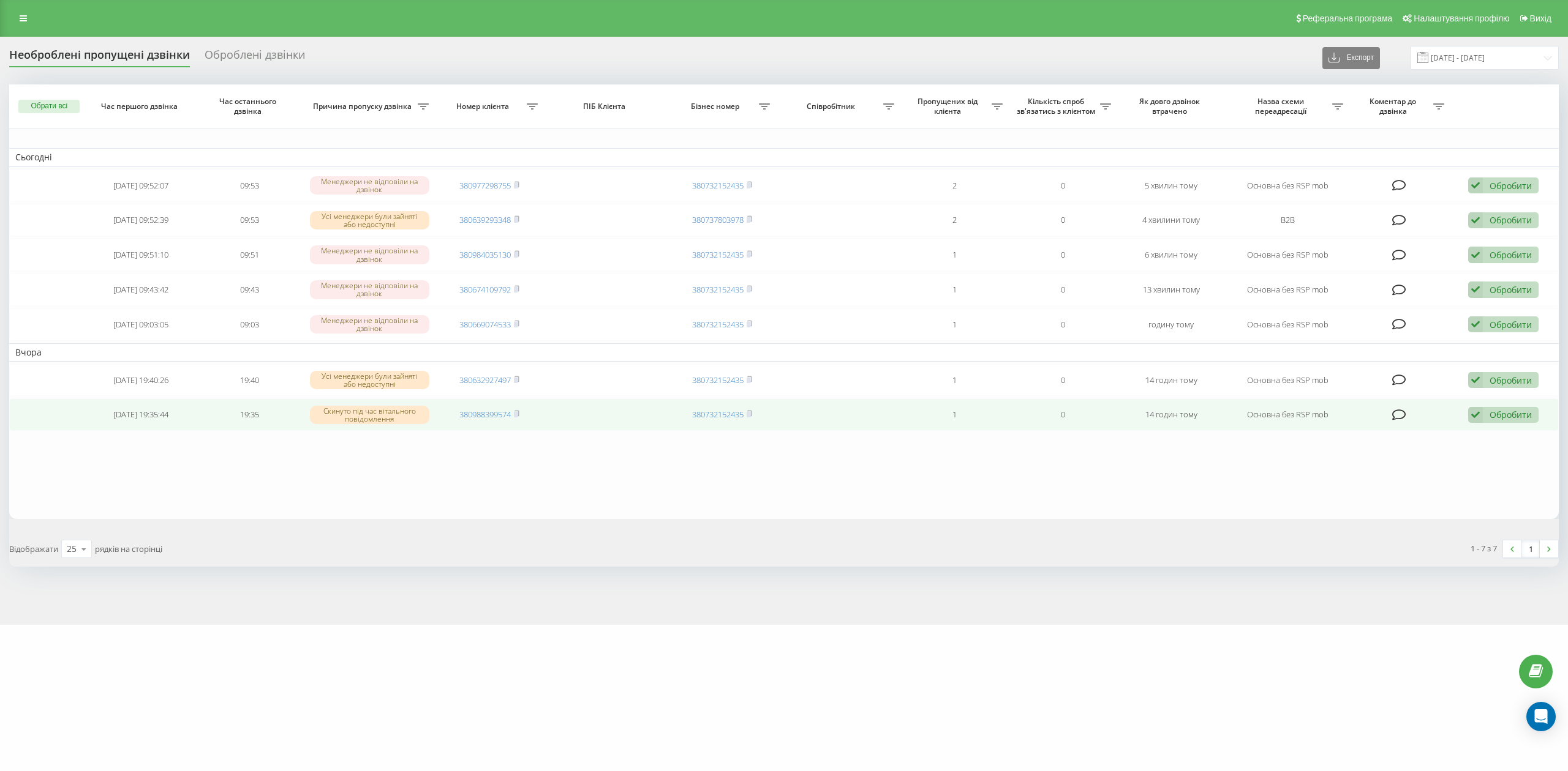
click at [1519, 420] on div "Обробити" at bounding box center [1510, 415] width 42 height 12
click at [1468, 434] on div "Не вдалося зв'язатися" at bounding box center [1423, 434] width 229 height 22
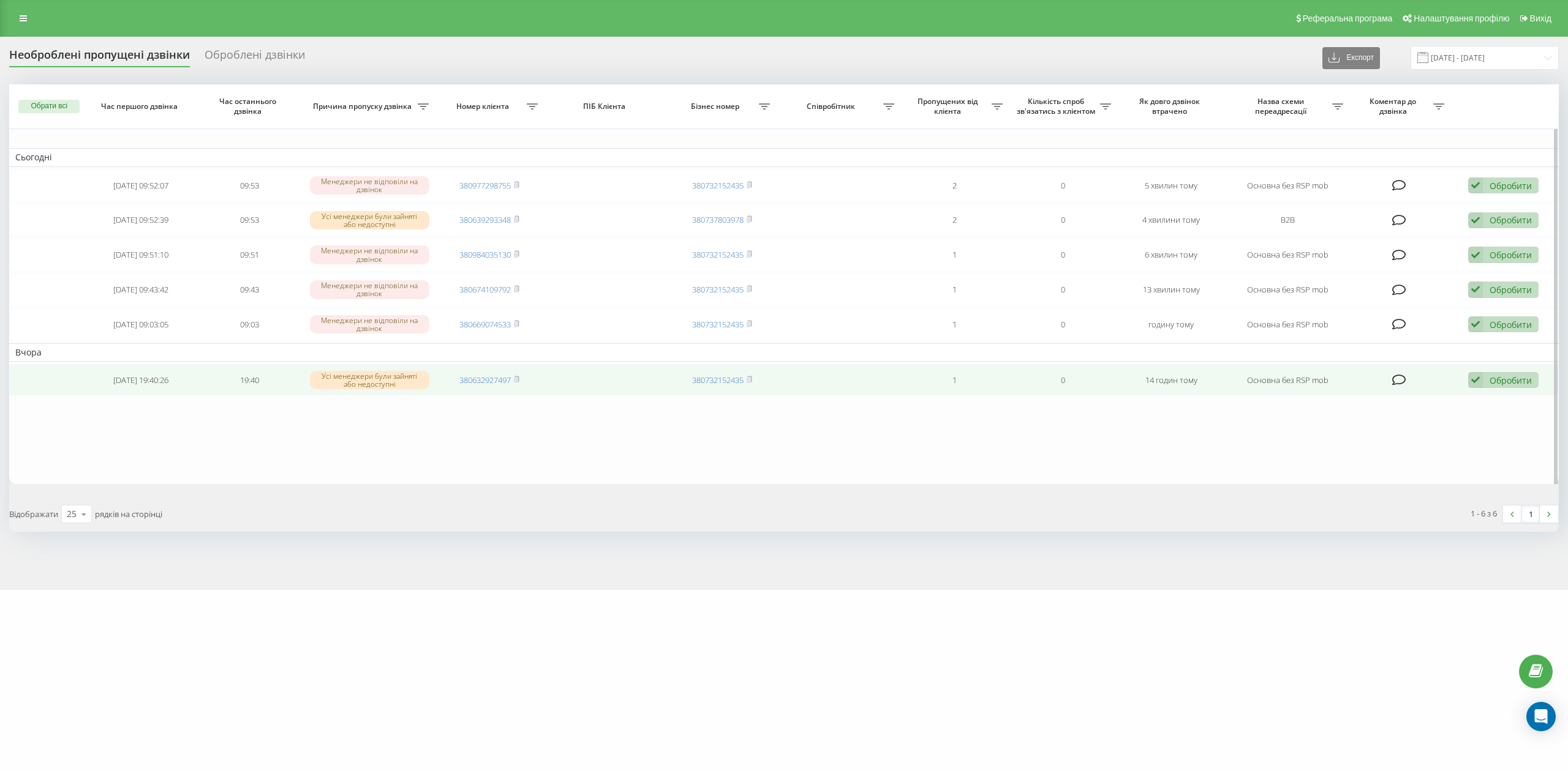
click at [1509, 389] on div "Обробити Не вдалося зв'язатися Зв'язався з клієнтом за допомогою іншого каналу …" at bounding box center [1503, 380] width 70 height 17
click at [496, 390] on td "380632927497" at bounding box center [489, 380] width 108 height 33
click at [496, 381] on link "380632927497" at bounding box center [485, 380] width 52 height 11
click at [1503, 382] on div "Обробити" at bounding box center [1510, 380] width 42 height 12
click at [1482, 400] on div "Не вдалося зв'язатися" at bounding box center [1423, 400] width 229 height 22
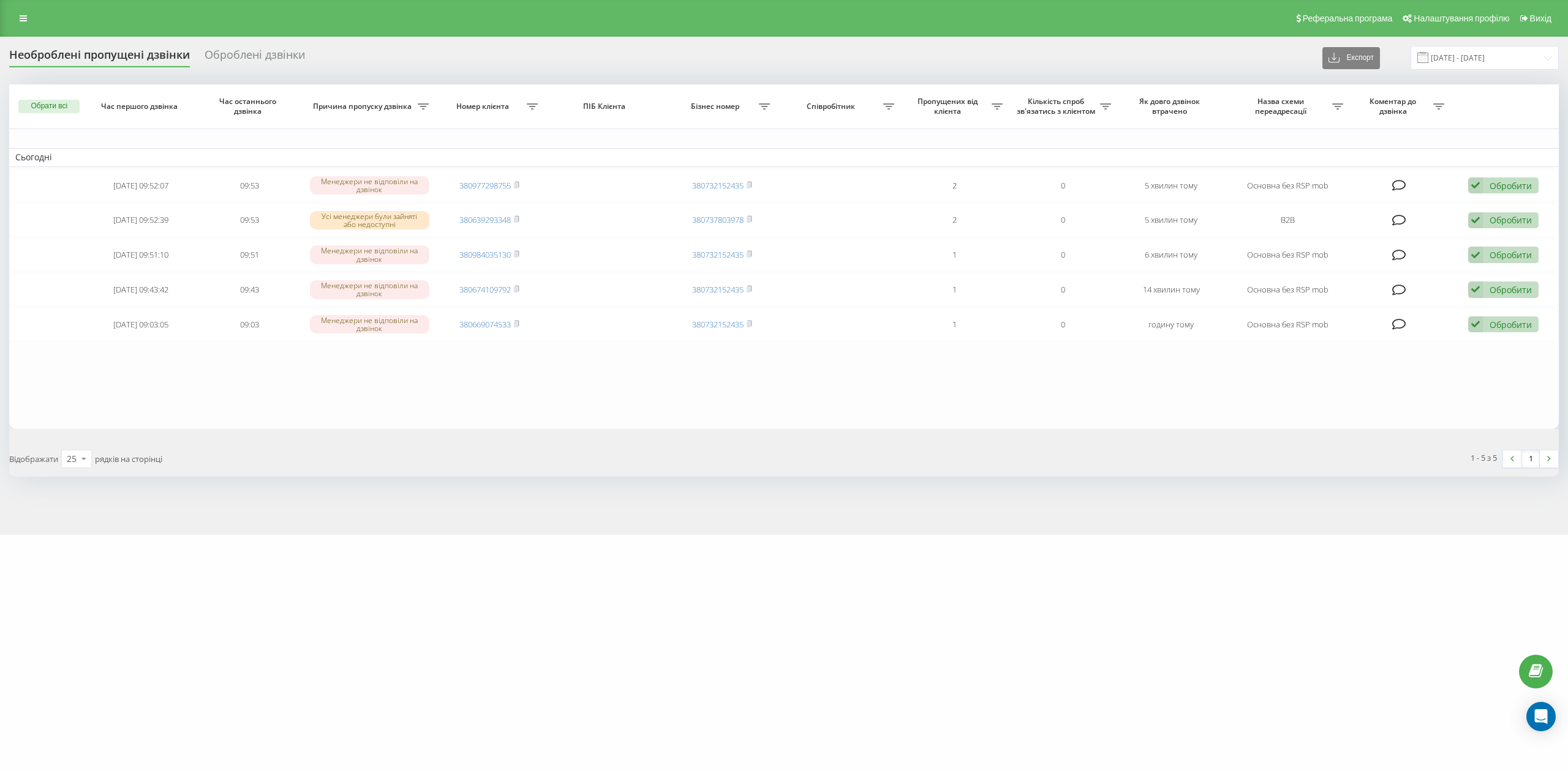
drag, startPoint x: 59, startPoint y: 740, endPoint x: 81, endPoint y: 725, distance: 26.6
